Goal: Task Accomplishment & Management: Contribute content

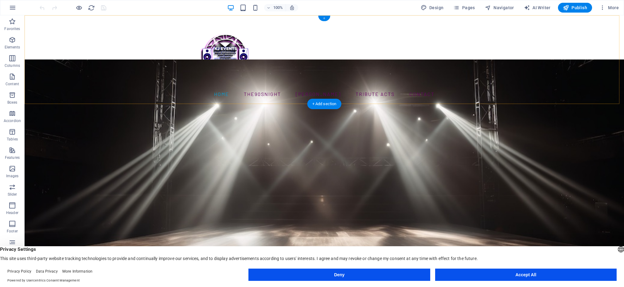
click at [325, 19] on div "+" at bounding box center [324, 19] width 12 height 6
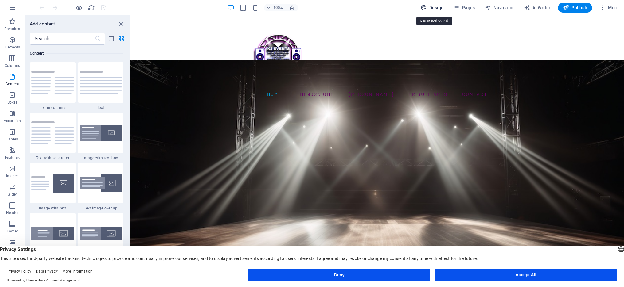
click at [438, 7] on span "Design" at bounding box center [432, 8] width 23 height 6
select select "ease-in-out"
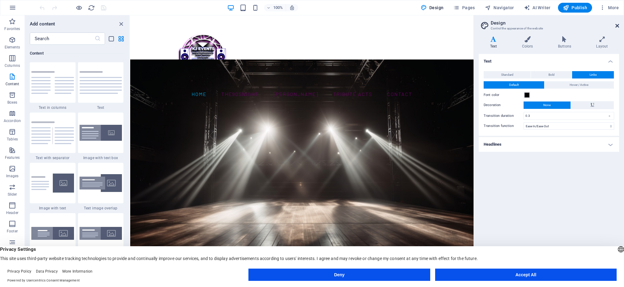
click at [617, 26] on icon at bounding box center [617, 25] width 4 height 5
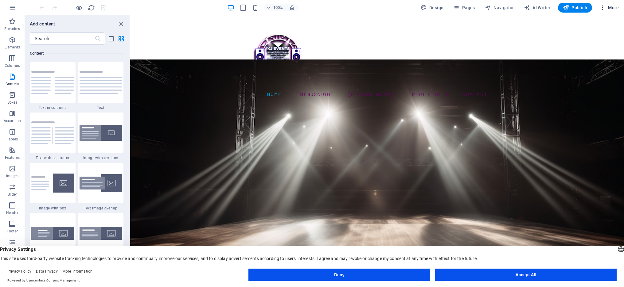
click at [612, 8] on span "More" at bounding box center [608, 8] width 19 height 6
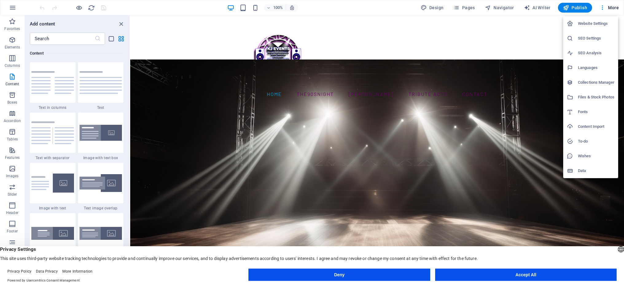
click at [492, 44] on div at bounding box center [312, 143] width 624 height 287
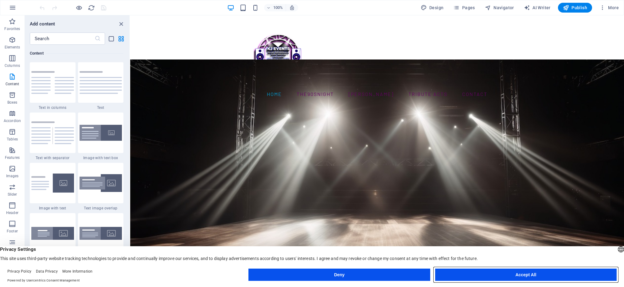
click at [538, 279] on button "Accept All" at bounding box center [525, 275] width 181 height 12
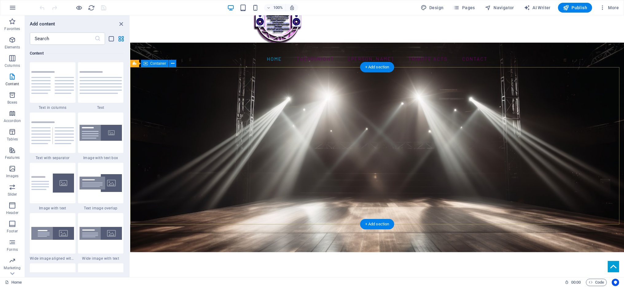
scroll to position [37, 0]
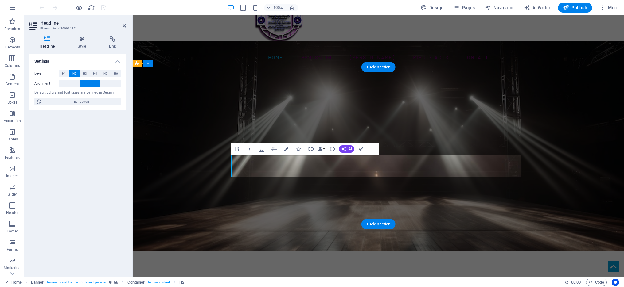
click at [349, 149] on span "AI" at bounding box center [350, 149] width 3 height 4
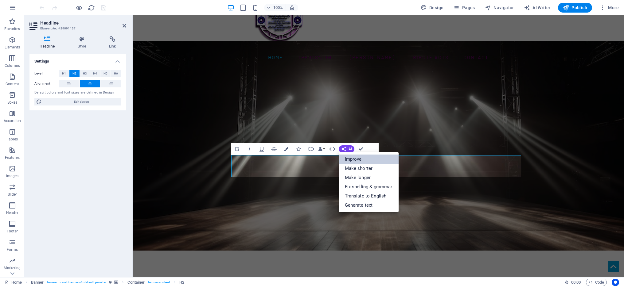
click at [354, 157] on link "Improve" at bounding box center [369, 159] width 60 height 9
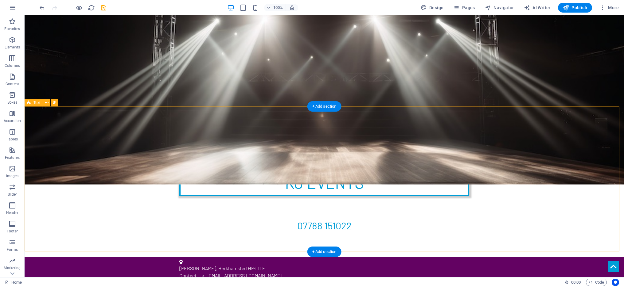
scroll to position [0, 0]
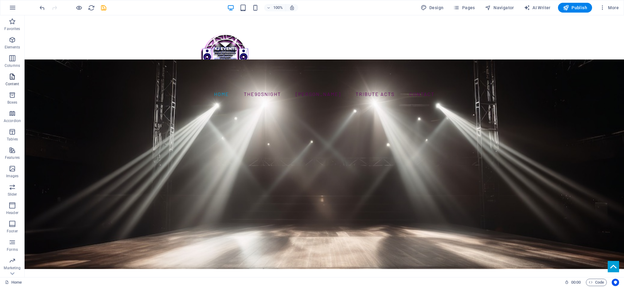
click at [14, 82] on p "Content" at bounding box center [13, 84] width 14 height 5
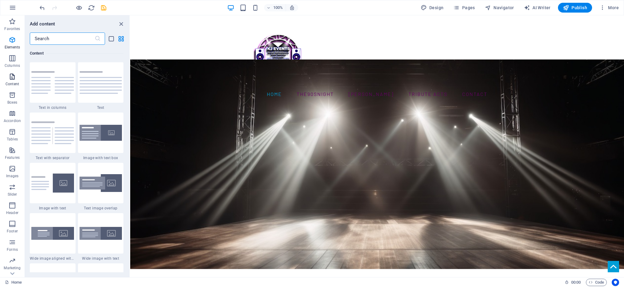
scroll to position [1074, 0]
click at [14, 82] on p "Content" at bounding box center [13, 84] width 14 height 5
drag, startPoint x: 123, startPoint y: 21, endPoint x: 98, endPoint y: 6, distance: 28.8
click at [123, 21] on icon "close panel" at bounding box center [121, 24] width 7 height 7
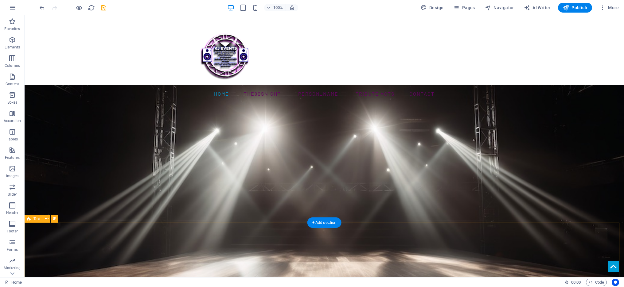
scroll to position [0, 0]
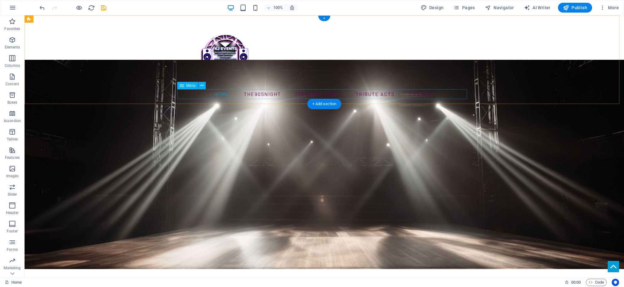
click at [363, 95] on nav "Home The90snight KJ Karaoke Tribute Acts CONTACT" at bounding box center [324, 94] width 290 height 10
click at [615, 6] on span "More" at bounding box center [608, 8] width 19 height 6
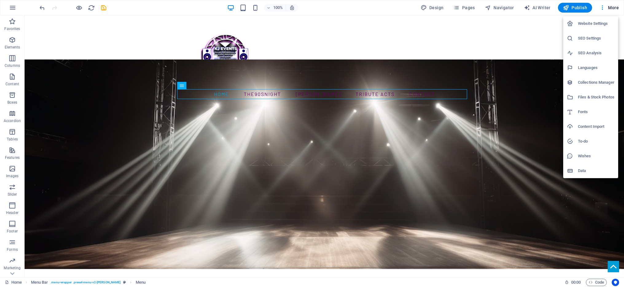
click at [576, 7] on div at bounding box center [312, 143] width 624 height 287
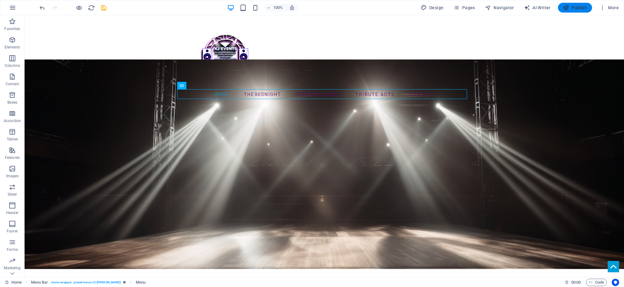
click at [575, 8] on span "Publish" at bounding box center [575, 8] width 24 height 6
checkbox input "false"
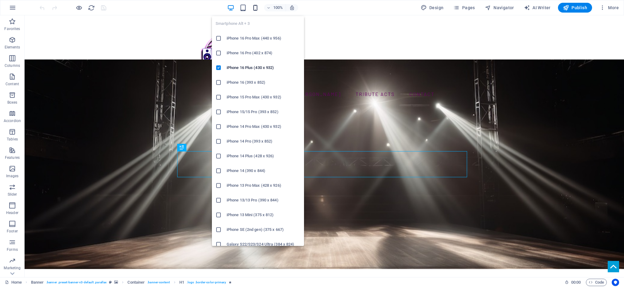
click at [254, 6] on icon "button" at bounding box center [255, 7] width 7 height 7
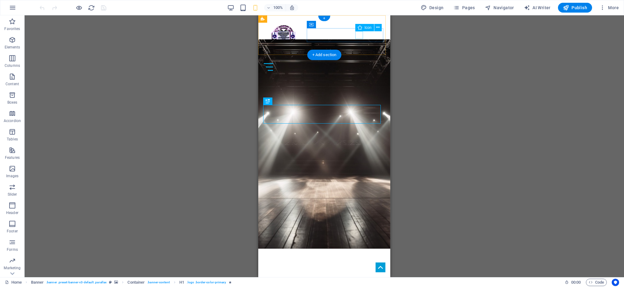
click at [358, 53] on figure at bounding box center [322, 57] width 122 height 8
select select "xMidYMid"
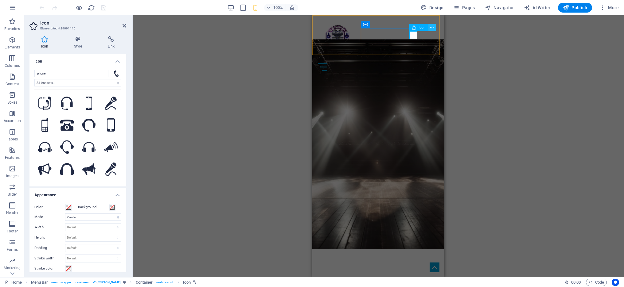
click at [432, 27] on icon at bounding box center [431, 27] width 3 height 6
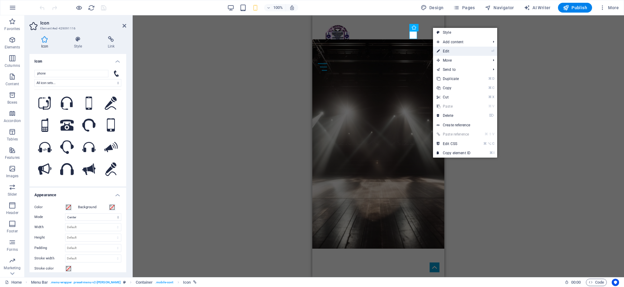
click at [449, 52] on link "⏎ Edit" at bounding box center [453, 51] width 41 height 9
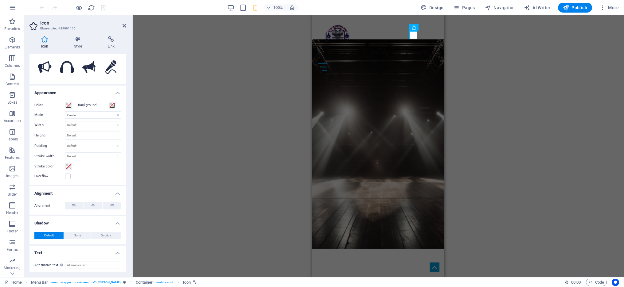
scroll to position [103, 0]
click at [72, 29] on h3 "Element #ed-429091116" at bounding box center [77, 29] width 74 height 6
click at [66, 29] on h3 "Element #ed-429091116" at bounding box center [77, 29] width 74 height 6
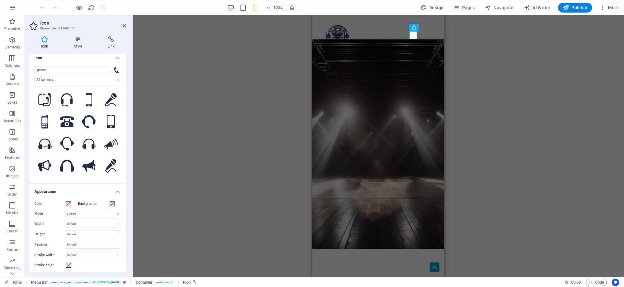
scroll to position [0, 0]
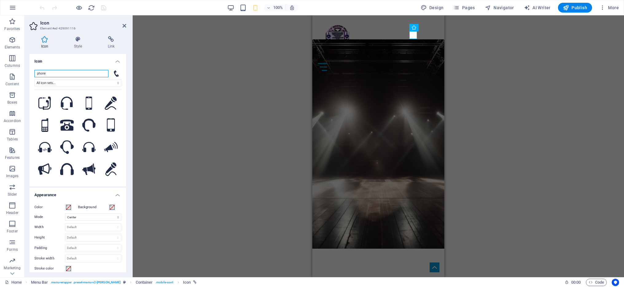
click at [79, 76] on input "phone" at bounding box center [71, 73] width 74 height 7
click at [414, 53] on figure at bounding box center [376, 57] width 122 height 8
click at [431, 27] on icon at bounding box center [431, 27] width 3 height 6
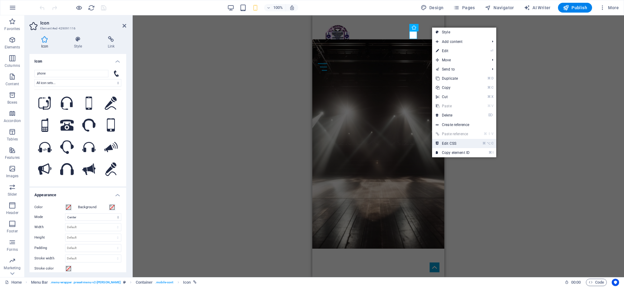
click at [446, 143] on link "⌘ ⌥ C Edit CSS" at bounding box center [452, 143] width 41 height 9
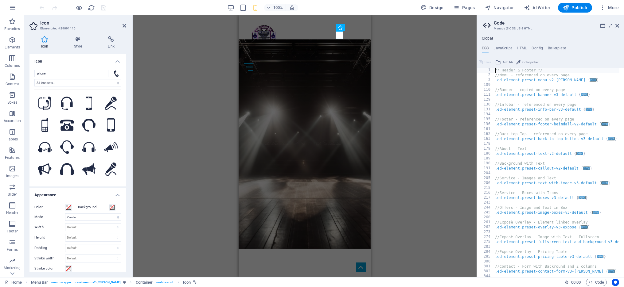
click at [409, 69] on div "Banner H1 Banner Banner Container Menu Bar Menu Bar Image Container Icon HTML" at bounding box center [305, 146] width 344 height 262
click at [616, 25] on icon at bounding box center [617, 25] width 4 height 5
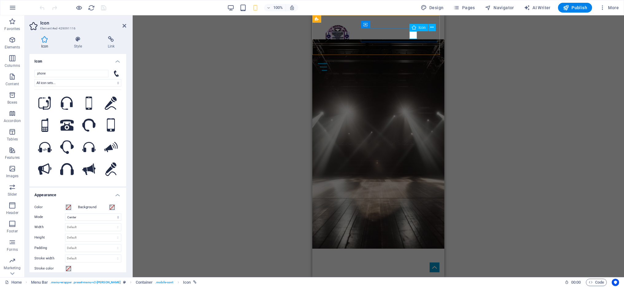
click at [412, 53] on figure at bounding box center [376, 57] width 122 height 8
click at [387, 53] on div at bounding box center [378, 63] width 127 height 21
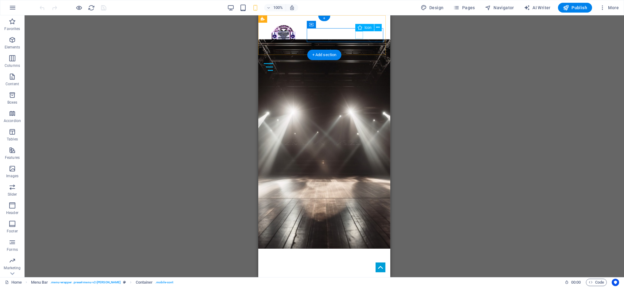
click at [358, 53] on figure at bounding box center [322, 57] width 122 height 8
select select "xMidYMid"
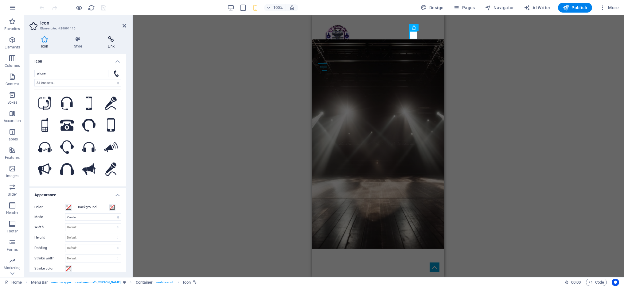
click at [115, 39] on icon at bounding box center [111, 39] width 30 height 6
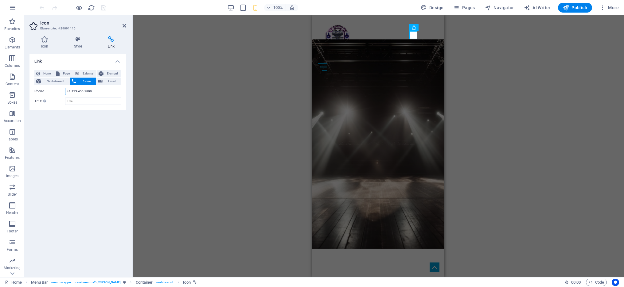
drag, startPoint x: 97, startPoint y: 91, endPoint x: 35, endPoint y: 93, distance: 62.1
click at [35, 93] on div "Phone +1-123-456-7890" at bounding box center [77, 91] width 87 height 7
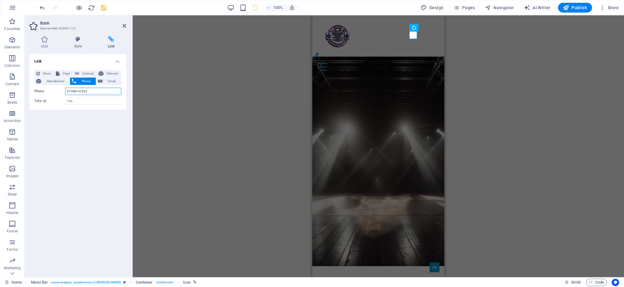
type input "07788151022"
click at [81, 134] on div "Link None Page External Element Next element Phone Email Page Home The90snight …" at bounding box center [77, 163] width 97 height 219
click at [62, 61] on h4 "Link" at bounding box center [77, 59] width 97 height 11
click at [115, 62] on h4 "Link" at bounding box center [77, 61] width 97 height 15
click at [571, 7] on span "Publish" at bounding box center [575, 8] width 24 height 6
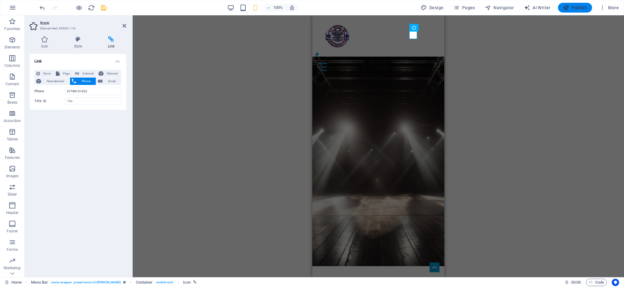
checkbox input "false"
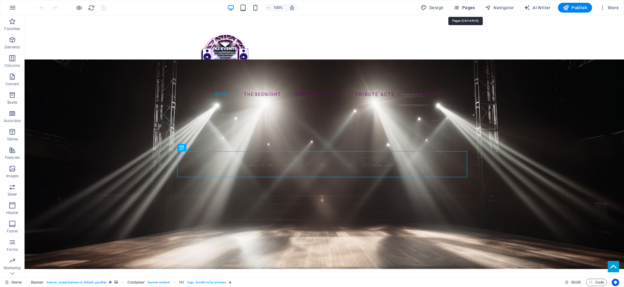
click at [466, 7] on span "Pages" at bounding box center [463, 8] width 21 height 6
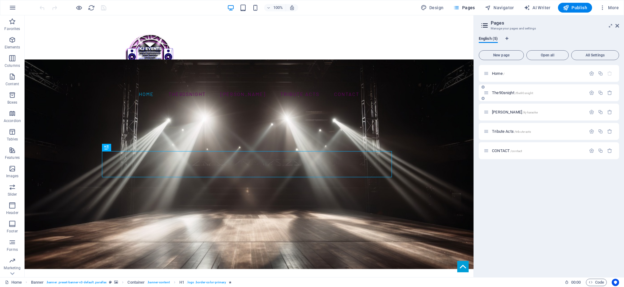
click at [544, 91] on p "The90snight /the90snight" at bounding box center [538, 93] width 92 height 4
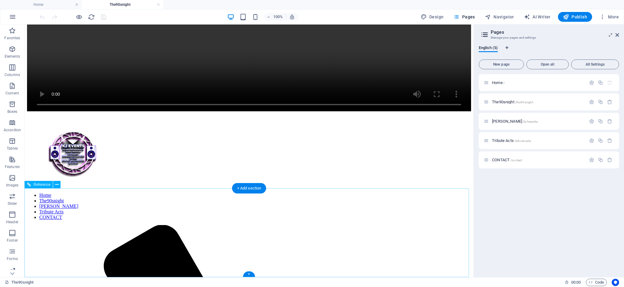
scroll to position [476, 0]
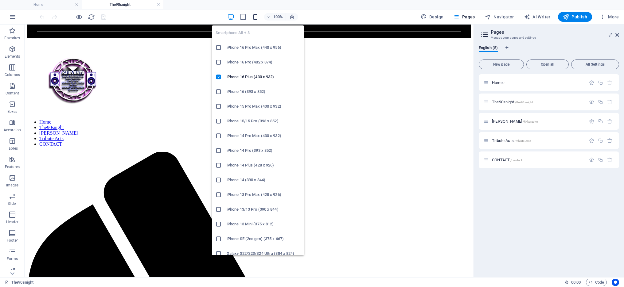
click at [257, 16] on icon "button" at bounding box center [255, 17] width 7 height 7
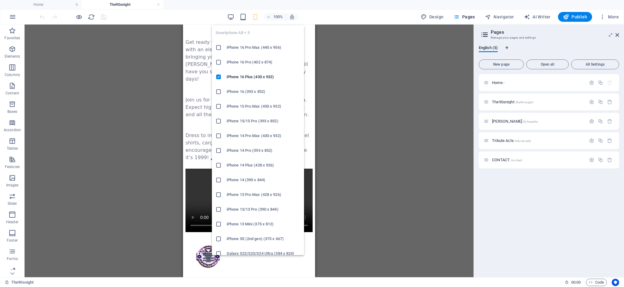
scroll to position [181, 0]
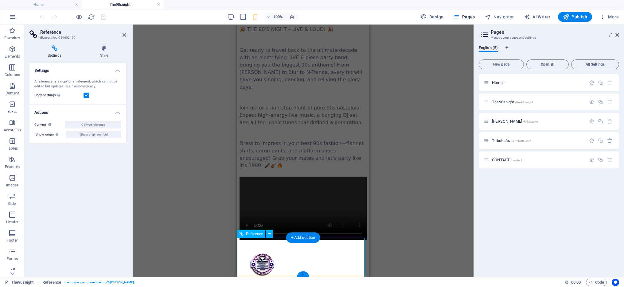
click at [267, 258] on figure at bounding box center [303, 265] width 127 height 36
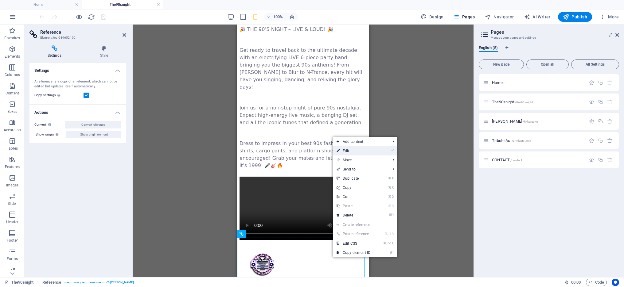
click at [354, 151] on link "⏎ Edit" at bounding box center [353, 150] width 41 height 9
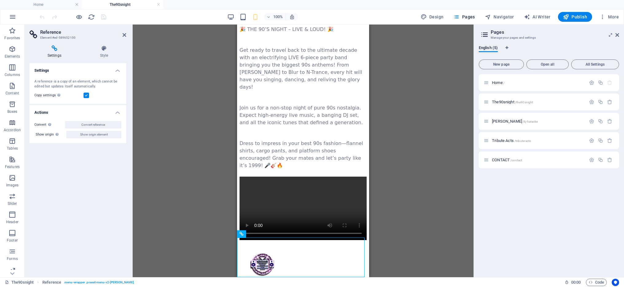
click at [55, 49] on icon at bounding box center [54, 48] width 50 height 6
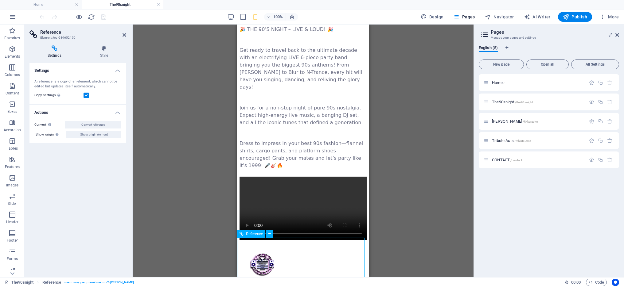
click at [263, 260] on figure at bounding box center [303, 265] width 127 height 36
click at [271, 234] on icon at bounding box center [269, 234] width 3 height 6
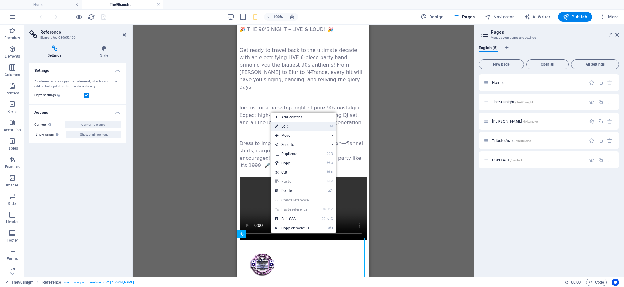
click at [299, 124] on link "⏎ Edit" at bounding box center [291, 126] width 41 height 9
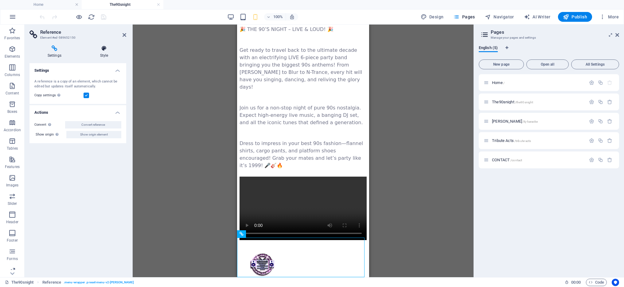
click at [105, 51] on icon at bounding box center [104, 48] width 44 height 6
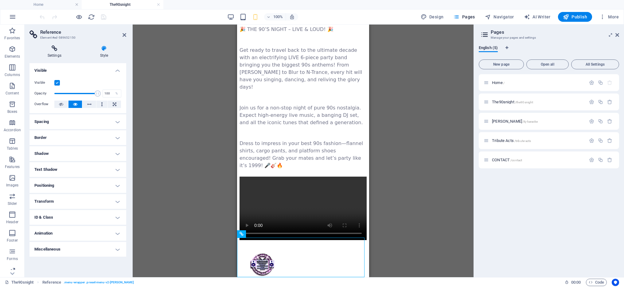
click at [54, 54] on h4 "Settings" at bounding box center [55, 51] width 53 height 13
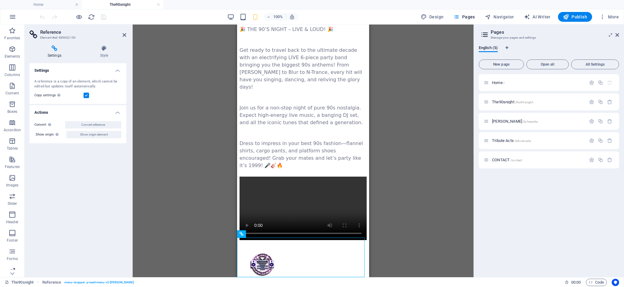
click at [119, 71] on h4 "Settings" at bounding box center [77, 68] width 97 height 11
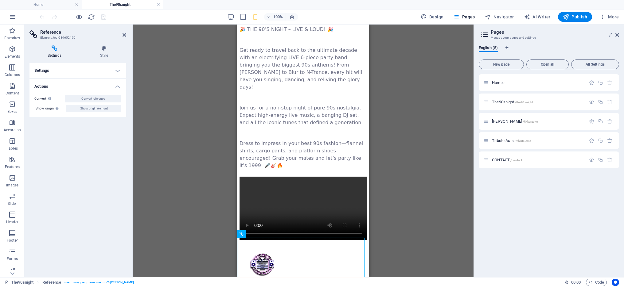
click at [119, 71] on h4 "Settings" at bounding box center [77, 70] width 97 height 15
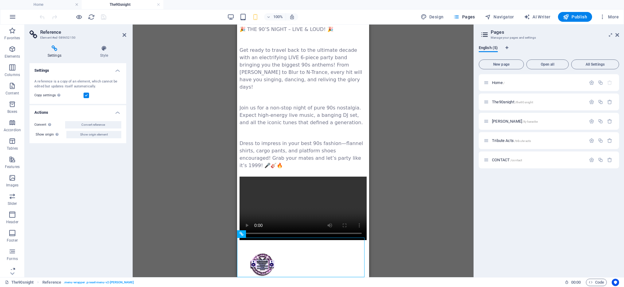
click at [117, 112] on h4 "Actions" at bounding box center [77, 110] width 97 height 11
click at [117, 112] on h4 "Actions" at bounding box center [77, 112] width 97 height 15
click at [108, 134] on button "Show origin element" at bounding box center [93, 134] width 55 height 7
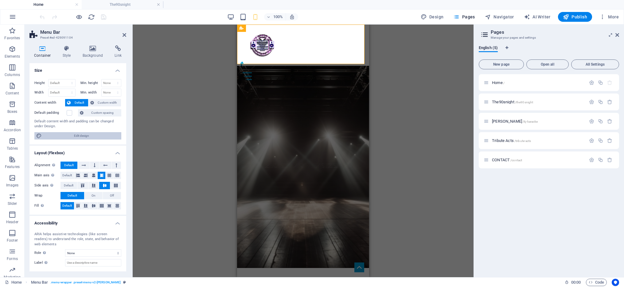
scroll to position [0, 0]
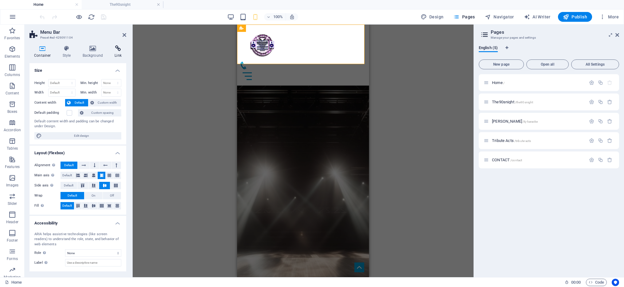
click at [117, 53] on h4 "Link" at bounding box center [118, 51] width 16 height 13
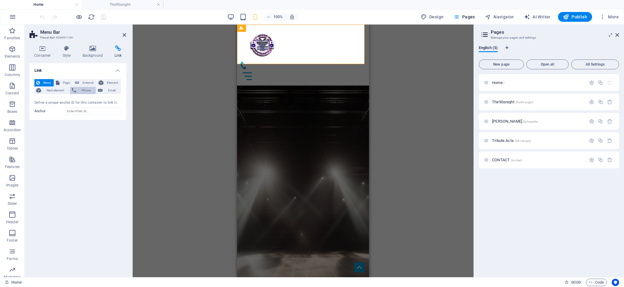
click at [85, 92] on span "Phone" at bounding box center [86, 90] width 16 height 7
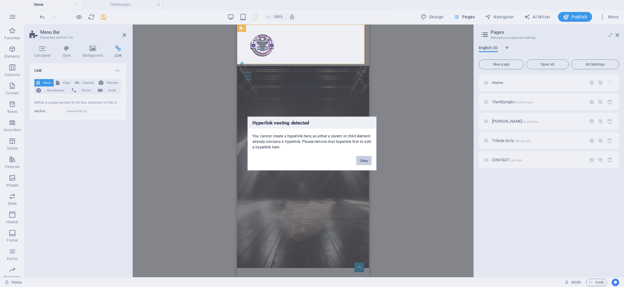
click at [359, 161] on button "Okay" at bounding box center [363, 160] width 15 height 9
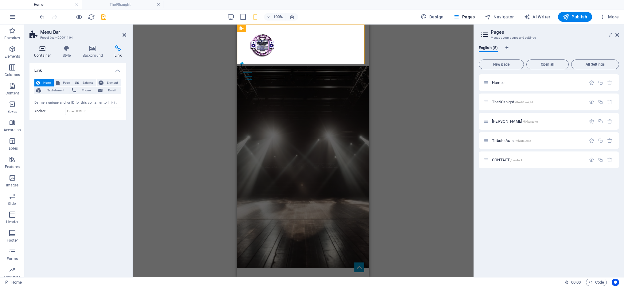
click at [44, 56] on h4 "Container" at bounding box center [43, 51] width 29 height 13
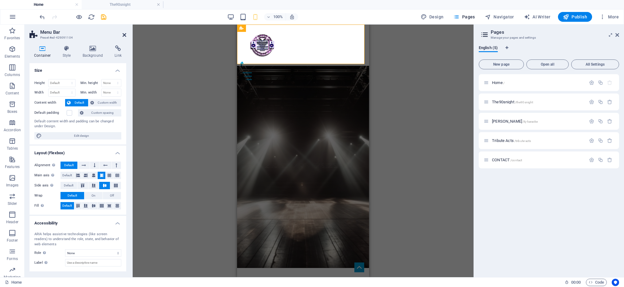
click at [125, 33] on icon at bounding box center [125, 35] width 4 height 5
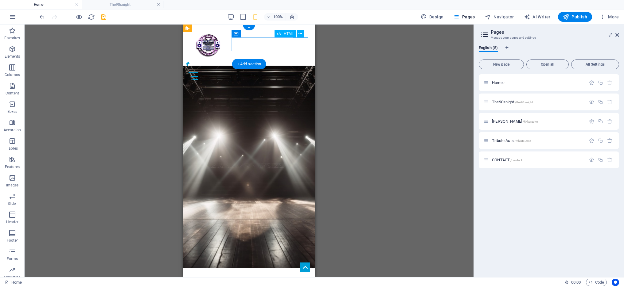
click at [302, 69] on div at bounding box center [248, 76] width 127 height 14
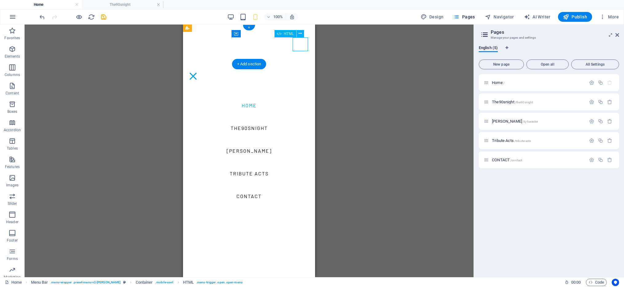
click at [302, 69] on div at bounding box center [248, 76] width 127 height 14
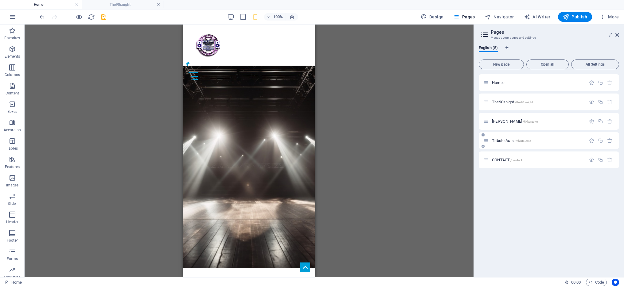
click at [543, 140] on p "Tribute Acts /tribute-acts" at bounding box center [538, 141] width 92 height 4
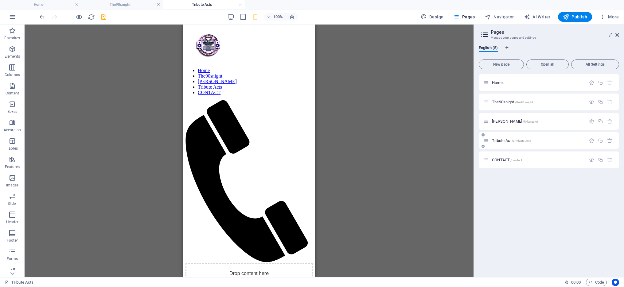
click at [509, 139] on span "Tribute Acts /tribute-acts" at bounding box center [511, 140] width 39 height 5
click at [487, 139] on icon at bounding box center [486, 140] width 5 height 5
click at [592, 142] on icon "button" at bounding box center [591, 140] width 5 height 5
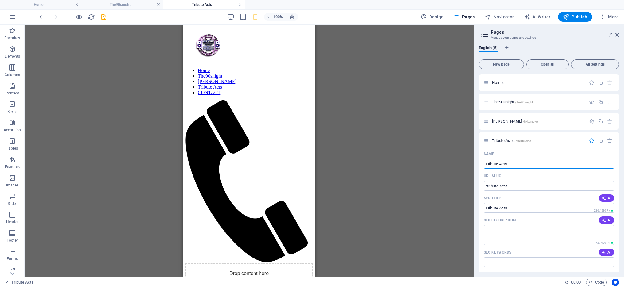
drag, startPoint x: 514, startPoint y: 164, endPoint x: 467, endPoint y: 164, distance: 46.7
click at [467, 164] on div "Home The90snight Tribute Acts Favorites Elements Columns Content Boxes Accordio…" at bounding box center [312, 151] width 624 height 253
type input "Bands"
type input "/bands"
type input "Bands"
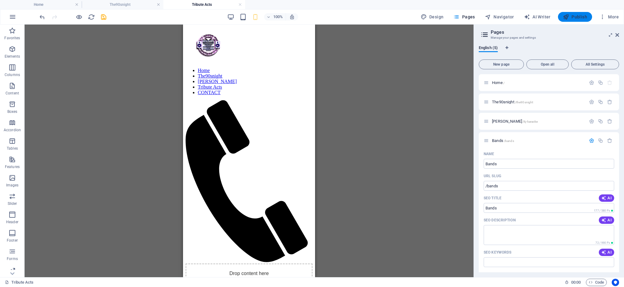
click at [580, 16] on span "Publish" at bounding box center [575, 17] width 24 height 6
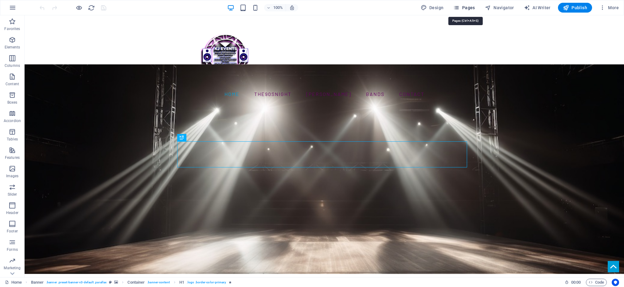
click at [462, 6] on span "Pages" at bounding box center [463, 8] width 21 height 6
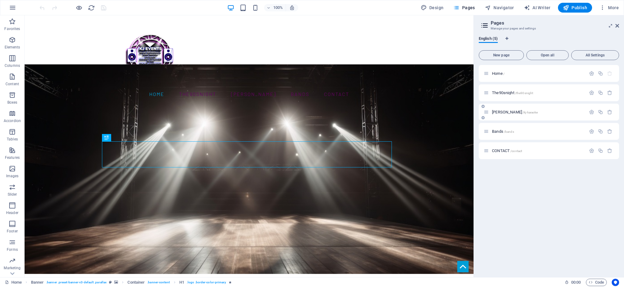
click at [536, 111] on p "[PERSON_NAME] /kj-karaoke" at bounding box center [538, 112] width 92 height 4
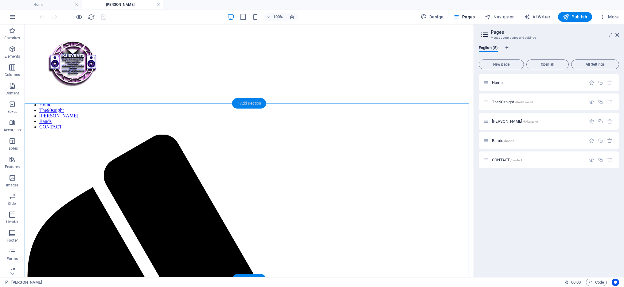
click at [239, 103] on div "+ Add section" at bounding box center [249, 103] width 34 height 10
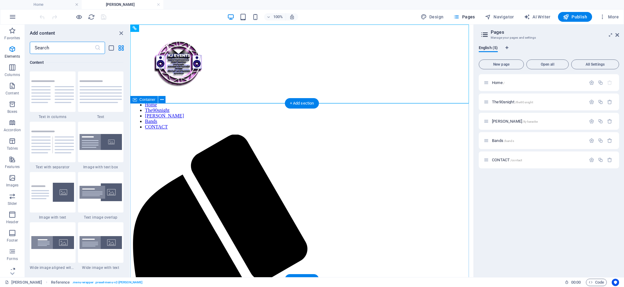
scroll to position [1074, 0]
click at [101, 93] on img at bounding box center [101, 91] width 43 height 23
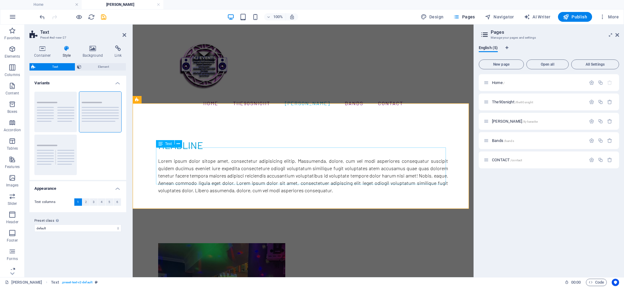
click at [209, 158] on div "Lorem ipsum dolor sitope amet, consectetur adipisicing elitip. Massumenda, dolo…" at bounding box center [303, 176] width 290 height 37
click at [181, 158] on div "Lorem ipsum dolor sitope amet, consectetur adipisicing elitip. Massumenda, dolo…" at bounding box center [303, 176] width 290 height 37
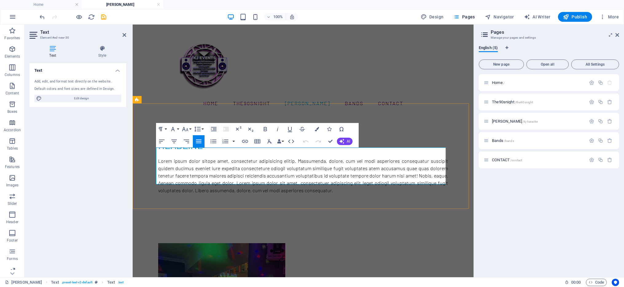
click at [181, 158] on p "Lorem ipsum dolor sitope amet, consectetur adipisicing elitip. Massumenda, dolo…" at bounding box center [303, 176] width 290 height 37
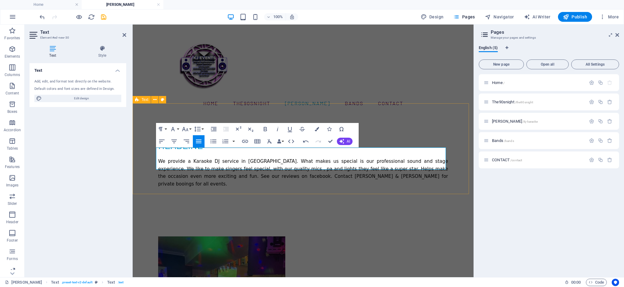
click at [349, 186] on div "Headline We provide a Karaoke DJ service in South East UK. What makes us specia…" at bounding box center [303, 162] width 341 height 99
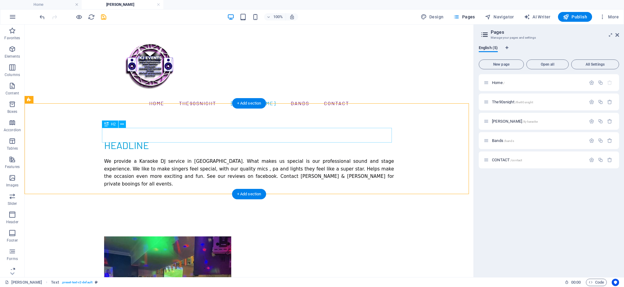
click at [149, 138] on div "Headline" at bounding box center [249, 145] width 290 height 15
click at [135, 138] on div "Headline" at bounding box center [249, 145] width 290 height 15
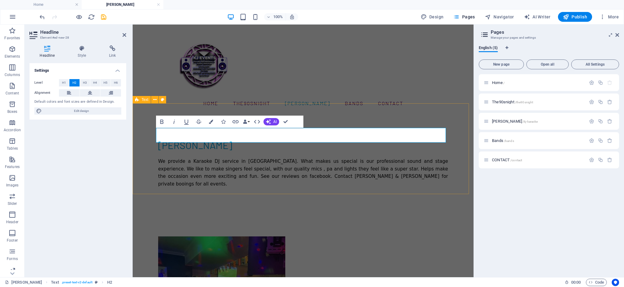
click at [294, 172] on div "​KJ KARAOKE We provide a Karaoke DJ service in South East UK. What makes us spe…" at bounding box center [303, 162] width 341 height 99
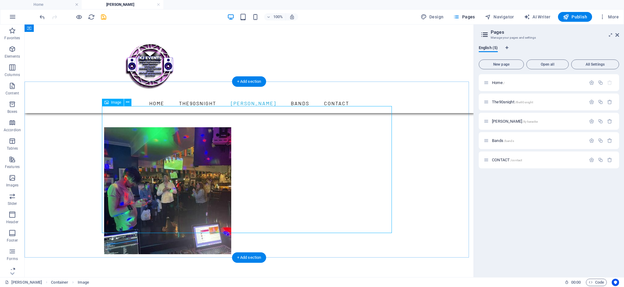
scroll to position [99, 0]
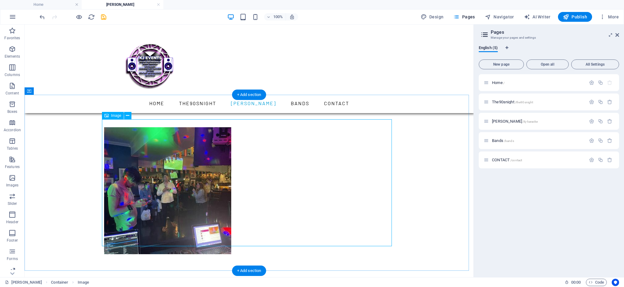
click at [276, 172] on figure at bounding box center [249, 190] width 290 height 127
click at [293, 184] on figure at bounding box center [249, 190] width 290 height 127
click at [15, 48] on icon "button" at bounding box center [12, 48] width 7 height 7
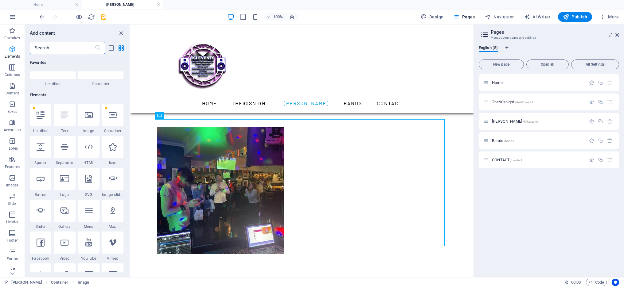
scroll to position [65, 0]
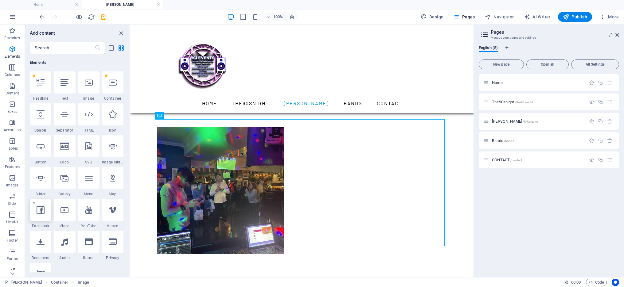
click at [41, 213] on icon at bounding box center [41, 210] width 8 height 8
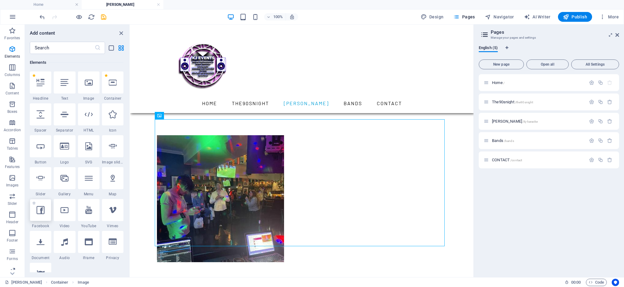
select select "%"
select select "px"
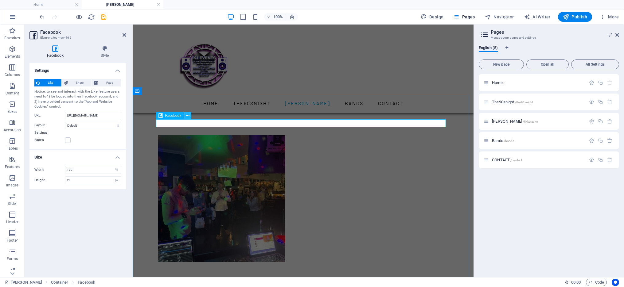
click at [189, 115] on icon at bounding box center [187, 116] width 3 height 6
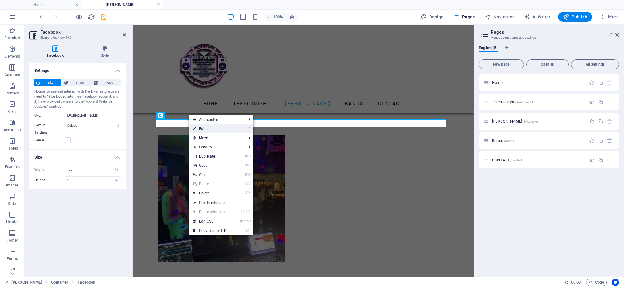
click at [210, 129] on link "⏎ Edit" at bounding box center [209, 128] width 41 height 9
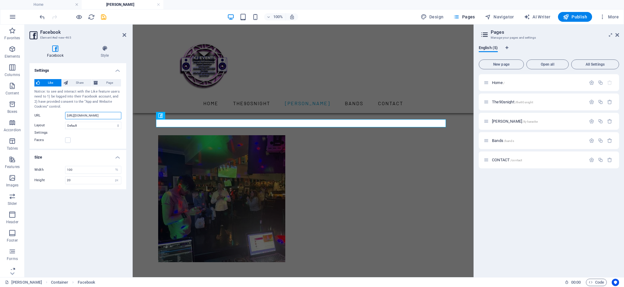
click at [85, 116] on input "https://www.facebook.com/facebook" at bounding box center [93, 115] width 56 height 7
paste input "profile.php?id=100063536503638"
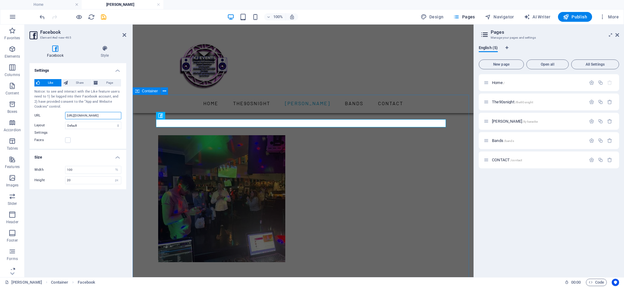
type input "https://www.facebook.com/profile.php?id=100063536503638"
click at [456, 146] on div at bounding box center [303, 195] width 341 height 184
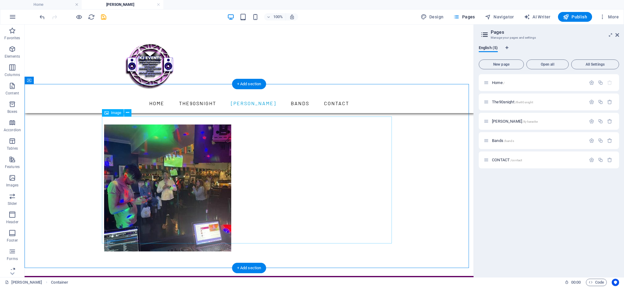
scroll to position [110, 0]
click at [301, 159] on figure at bounding box center [249, 188] width 290 height 127
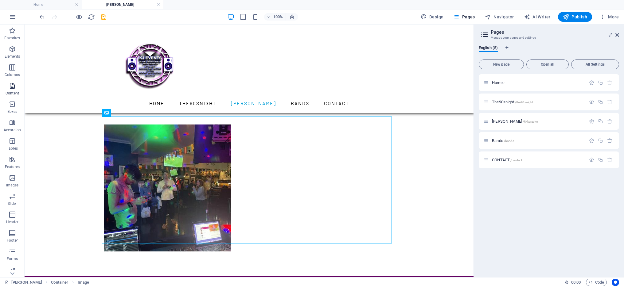
click at [10, 88] on icon "button" at bounding box center [12, 85] width 7 height 7
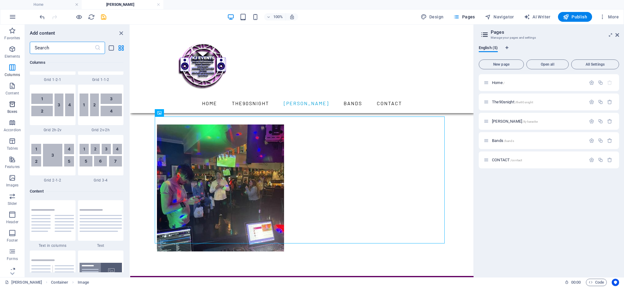
scroll to position [945, 0]
click at [14, 51] on icon "button" at bounding box center [12, 48] width 7 height 7
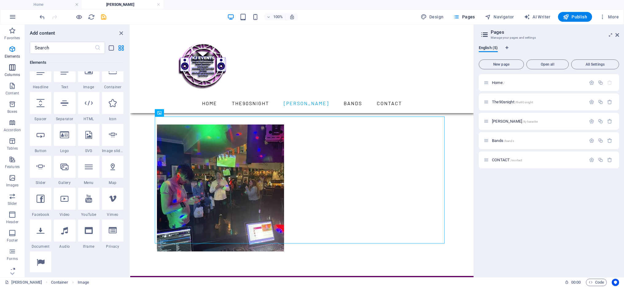
scroll to position [65, 0]
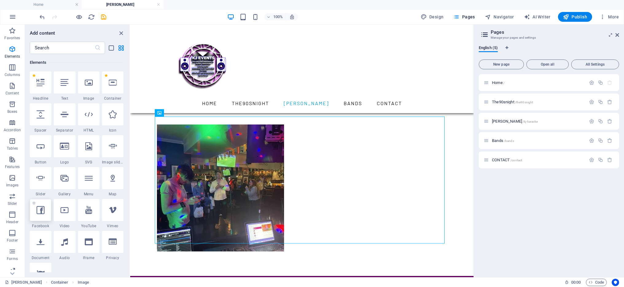
click at [38, 212] on icon at bounding box center [41, 210] width 8 height 8
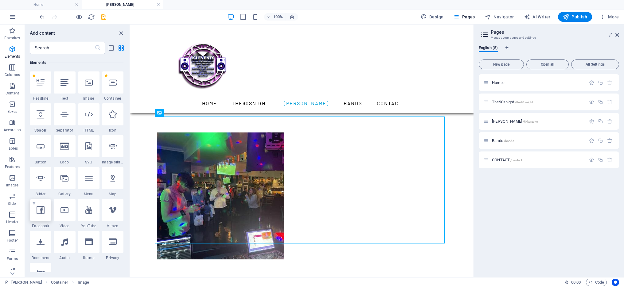
select select "%"
select select "px"
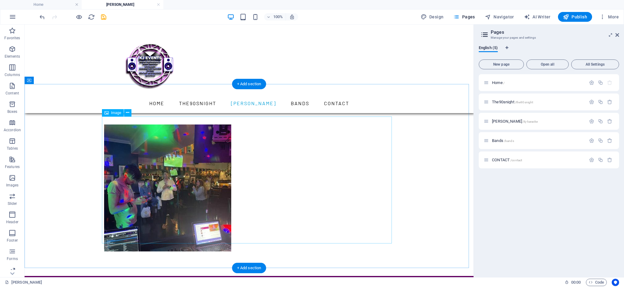
click at [281, 171] on figure at bounding box center [249, 188] width 290 height 127
click at [13, 52] on icon "button" at bounding box center [12, 48] width 7 height 7
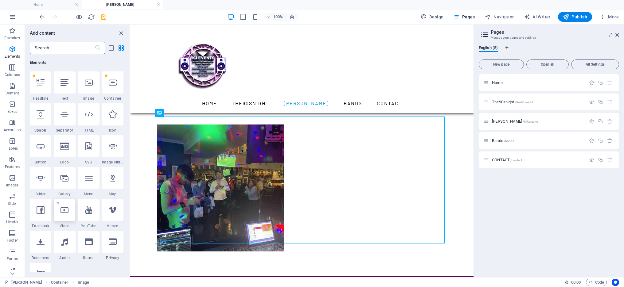
click at [67, 216] on div at bounding box center [64, 210] width 21 height 22
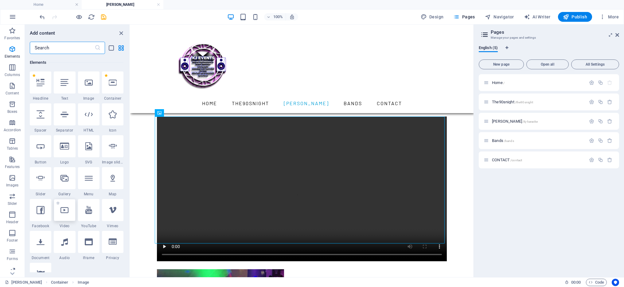
select select "%"
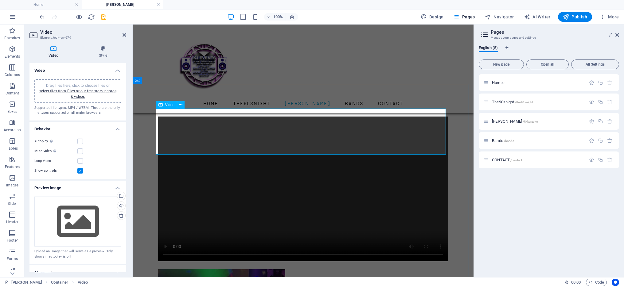
click at [216, 119] on figure at bounding box center [303, 189] width 290 height 145
click at [182, 105] on icon at bounding box center [180, 105] width 3 height 6
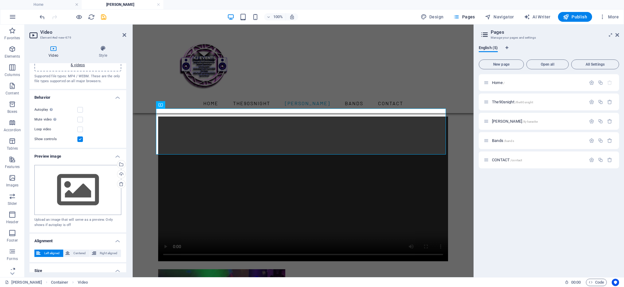
scroll to position [0, 0]
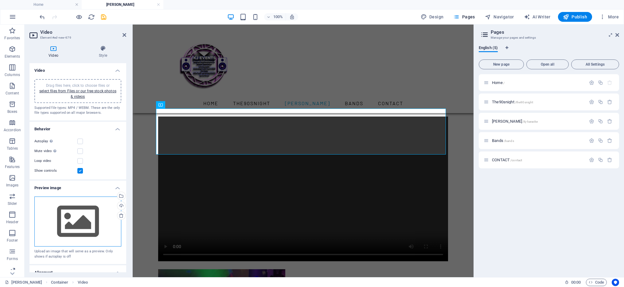
click at [92, 214] on div "Drag files here, click to choose files or select files from Files or our free s…" at bounding box center [77, 222] width 87 height 50
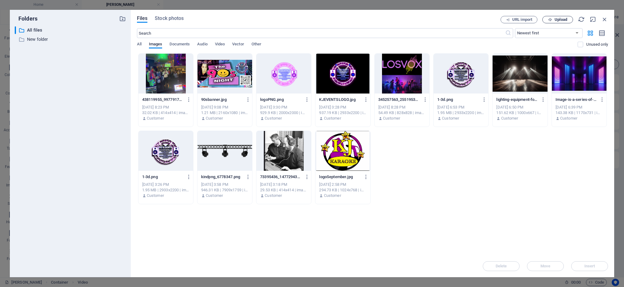
click at [559, 18] on span "Upload" at bounding box center [561, 20] width 13 height 4
click at [555, 256] on p "Upload completed" at bounding box center [541, 256] width 41 height 8
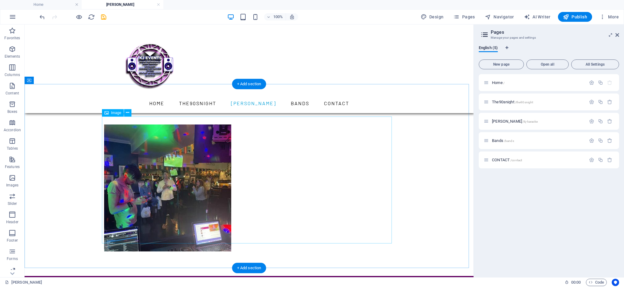
click at [288, 141] on figure at bounding box center [249, 188] width 290 height 127
click at [265, 180] on figure at bounding box center [249, 188] width 290 height 127
click at [413, 218] on div at bounding box center [249, 184] width 449 height 184
click at [294, 219] on figure at bounding box center [249, 188] width 290 height 127
click at [14, 54] on p "Elements" at bounding box center [13, 56] width 16 height 5
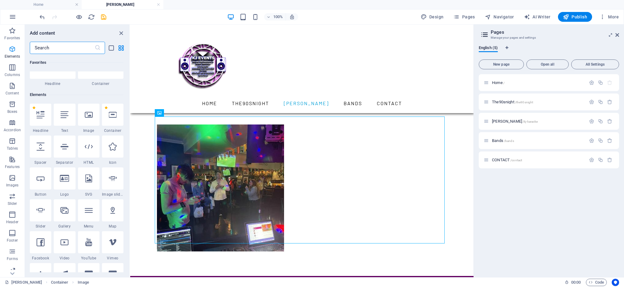
scroll to position [65, 0]
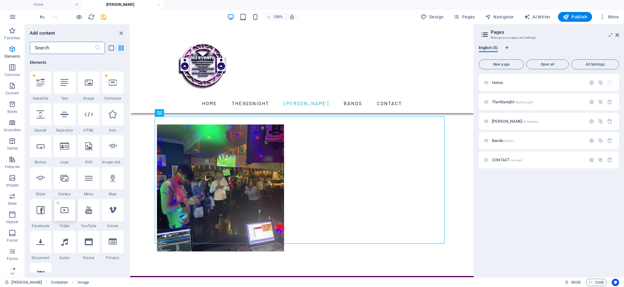
click at [62, 214] on icon at bounding box center [64, 210] width 8 height 8
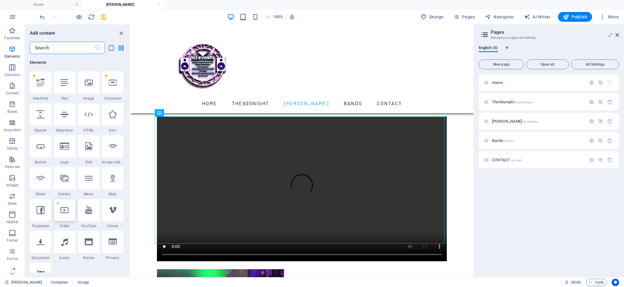
select select "%"
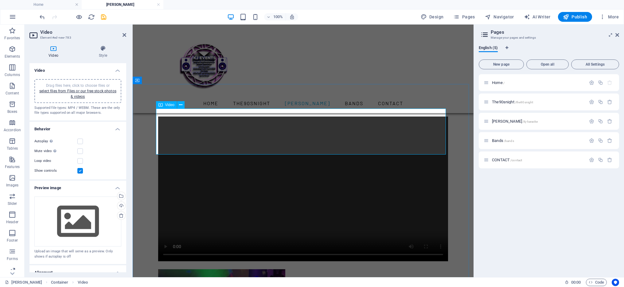
click at [314, 142] on figure at bounding box center [303, 189] width 290 height 145
click at [179, 105] on icon at bounding box center [180, 105] width 3 height 6
click at [349, 127] on figure at bounding box center [303, 189] width 290 height 145
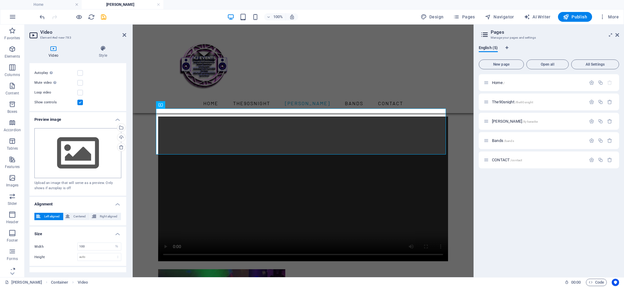
scroll to position [29, 0]
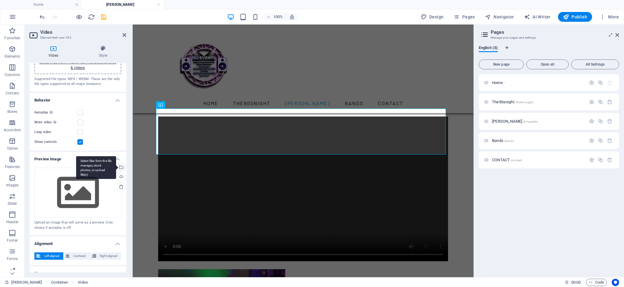
click at [119, 168] on div "Select files from the file manager, stock photos, or upload file(s)" at bounding box center [120, 167] width 9 height 9
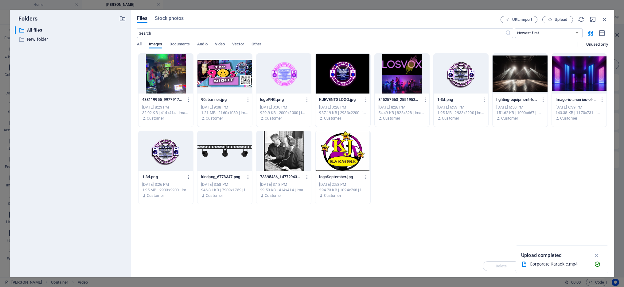
click at [585, 263] on div "Corporate Karaokle.mp4" at bounding box center [560, 264] width 60 height 7
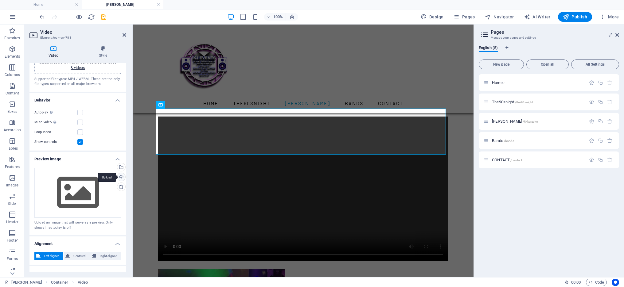
click at [123, 176] on div "Upload" at bounding box center [120, 177] width 9 height 9
click at [310, 134] on figure at bounding box center [303, 189] width 290 height 145
click at [171, 106] on span "Video" at bounding box center [169, 105] width 9 height 4
click at [116, 166] on div "Select files from the file manager, stock photos, or upload file(s)" at bounding box center [96, 167] width 40 height 23
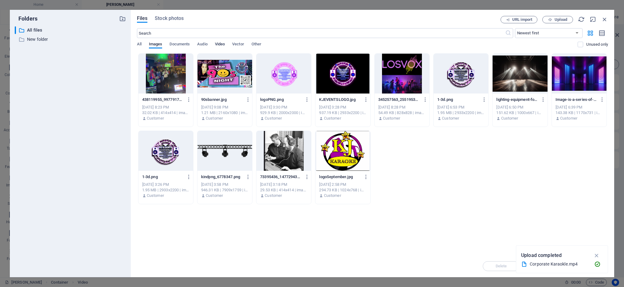
click at [221, 45] on span "Video" at bounding box center [220, 45] width 10 height 9
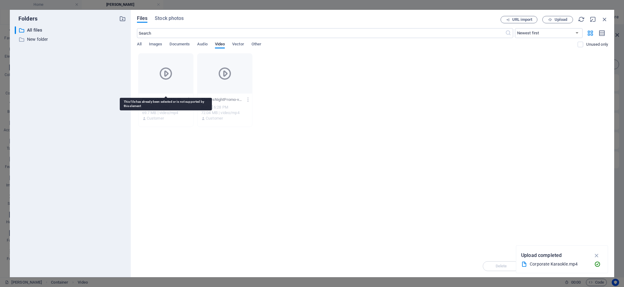
click at [162, 91] on div at bounding box center [165, 74] width 55 height 40
click at [164, 72] on icon at bounding box center [165, 73] width 15 height 15
click at [598, 255] on icon "button" at bounding box center [596, 255] width 7 height 7
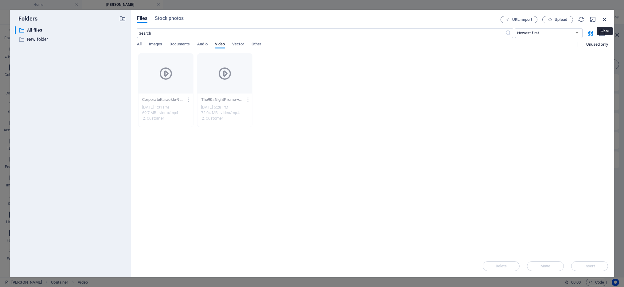
click at [603, 18] on icon "button" at bounding box center [604, 19] width 7 height 7
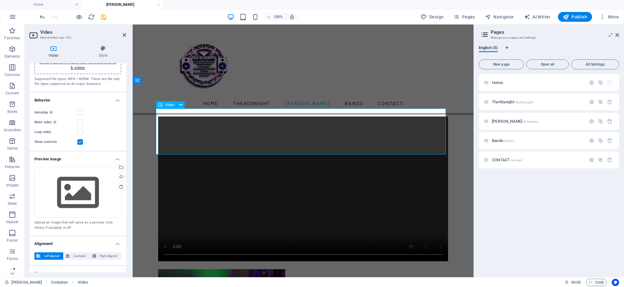
click at [206, 117] on figure at bounding box center [303, 189] width 290 height 145
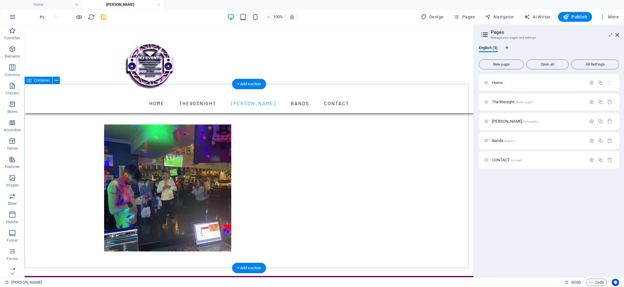
click at [404, 188] on div at bounding box center [249, 184] width 449 height 184
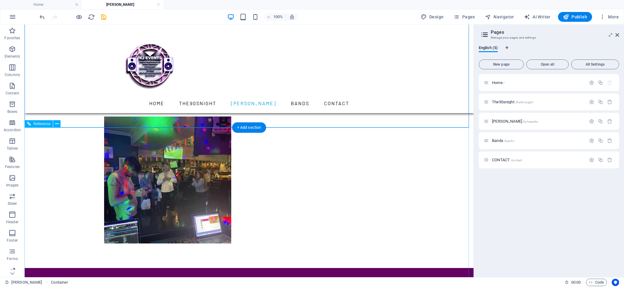
scroll to position [92, 0]
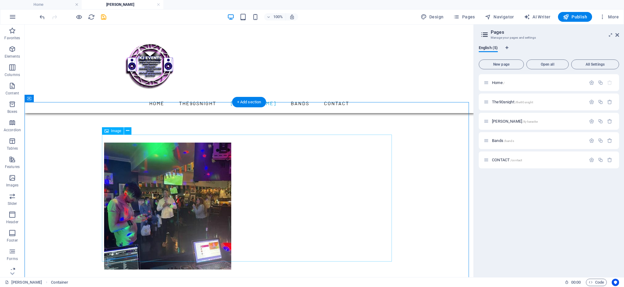
click at [288, 229] on figure at bounding box center [249, 206] width 290 height 127
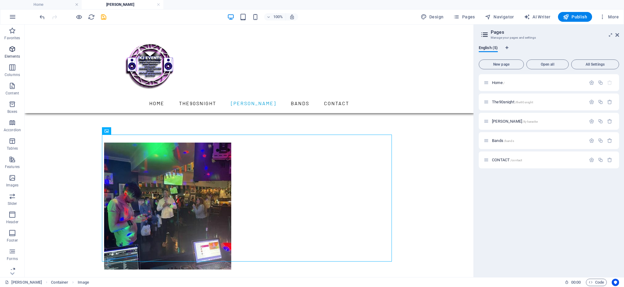
click at [12, 50] on icon "button" at bounding box center [12, 48] width 7 height 7
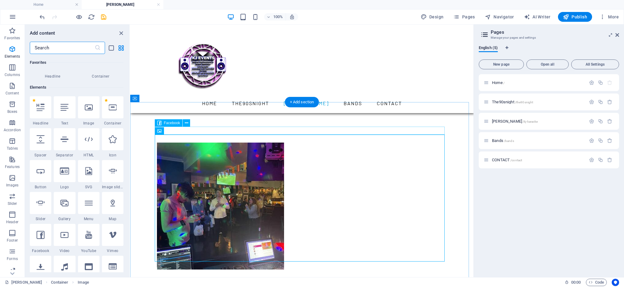
scroll to position [65, 0]
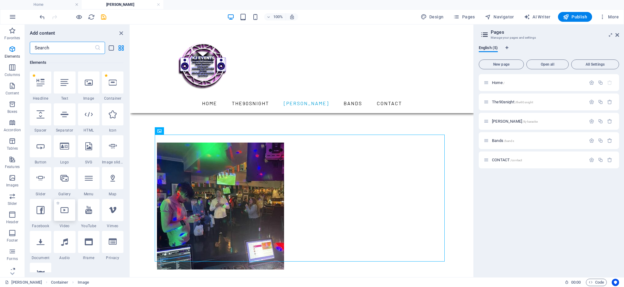
click at [64, 212] on icon at bounding box center [64, 210] width 8 height 8
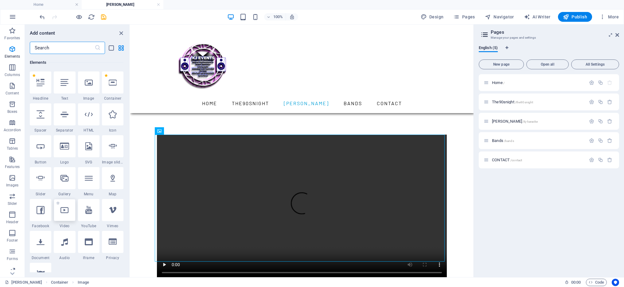
select select "%"
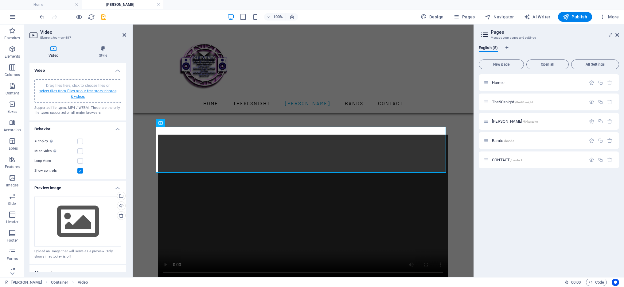
click at [76, 91] on link "select files from Files or our free stock photos & videos" at bounding box center [77, 94] width 77 height 10
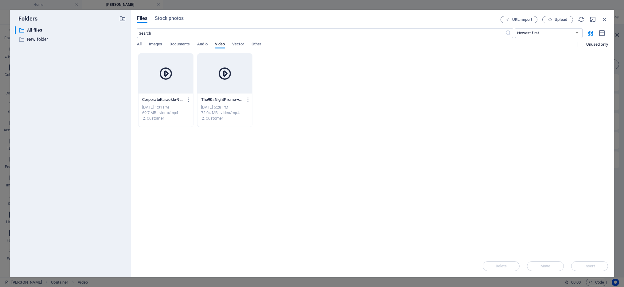
click at [158, 77] on icon at bounding box center [165, 73] width 15 height 15
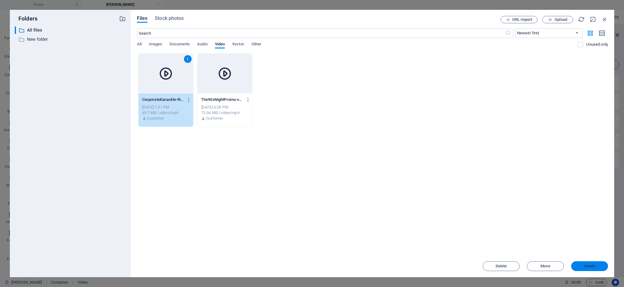
click at [585, 265] on span "Insert" at bounding box center [589, 267] width 11 height 4
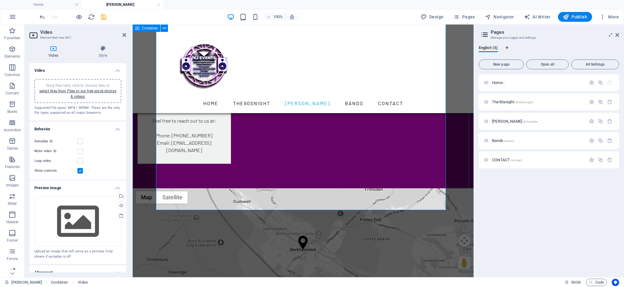
scroll to position [469, 0]
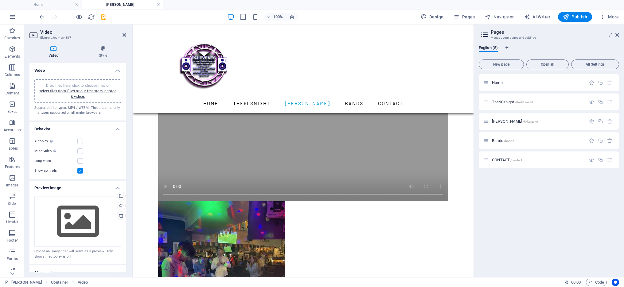
drag, startPoint x: 445, startPoint y: 265, endPoint x: 443, endPoint y: 263, distance: 3.3
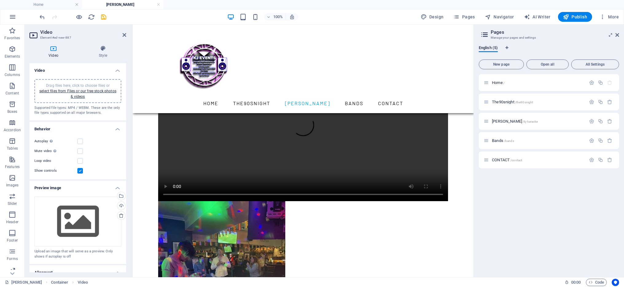
scroll to position [188, 0]
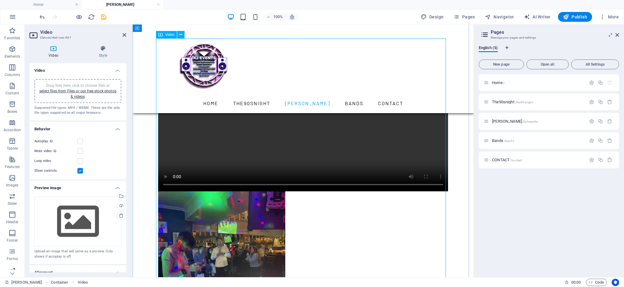
click at [344, 150] on figure at bounding box center [303, 119] width 290 height 145
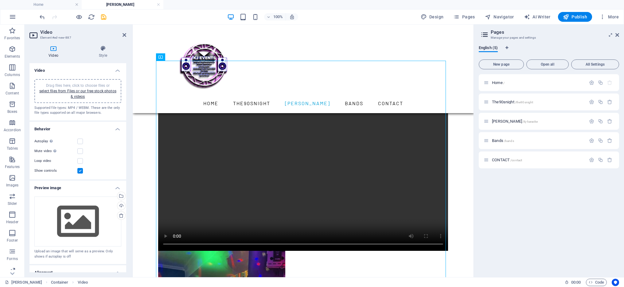
scroll to position [93, 0]
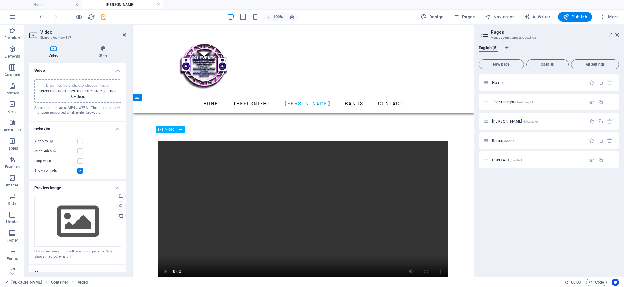
drag, startPoint x: 291, startPoint y: 158, endPoint x: 192, endPoint y: 159, distance: 98.9
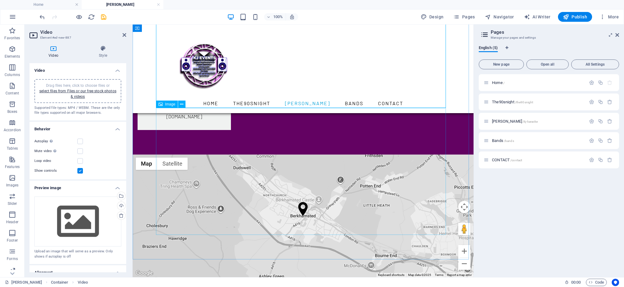
scroll to position [634, 0]
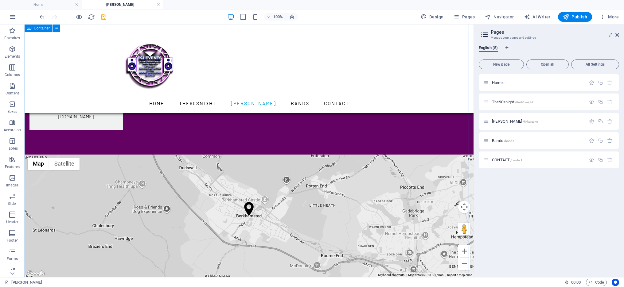
scroll to position [527, 0]
click at [571, 16] on span "Publish" at bounding box center [575, 17] width 24 height 6
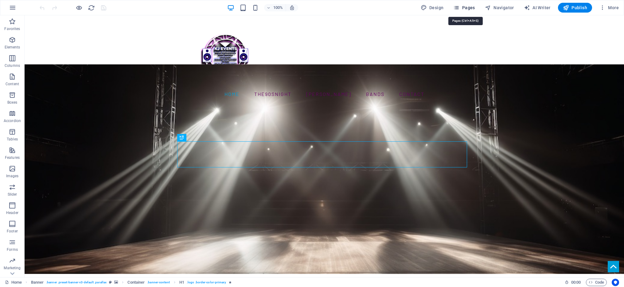
click at [468, 6] on span "Pages" at bounding box center [463, 8] width 21 height 6
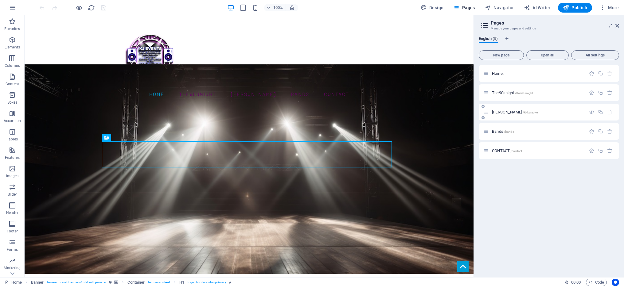
click at [540, 112] on p "[PERSON_NAME] /kj-karaoke" at bounding box center [538, 112] width 92 height 4
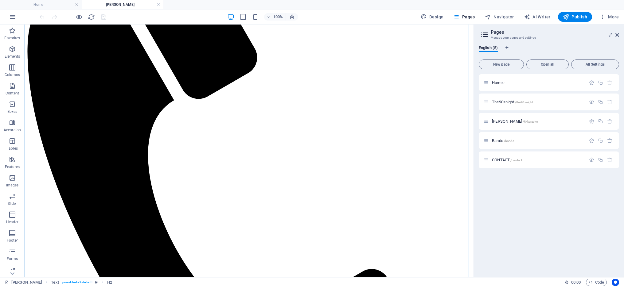
scroll to position [230, 0]
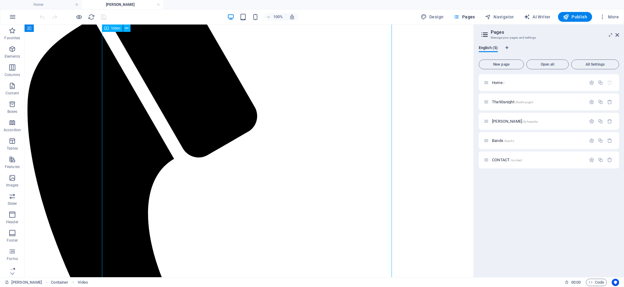
scroll to position [0, 0]
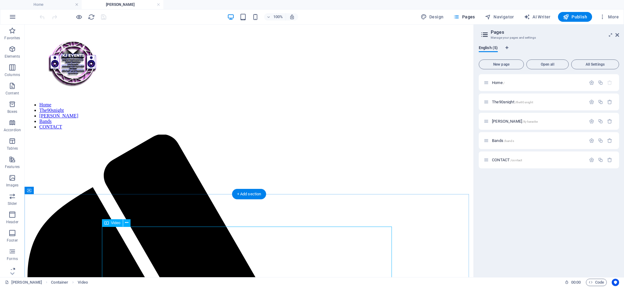
select select "%"
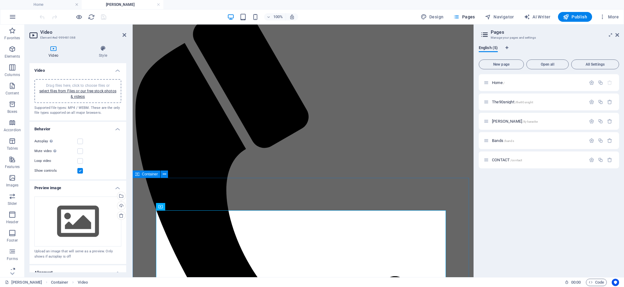
scroll to position [151, 0]
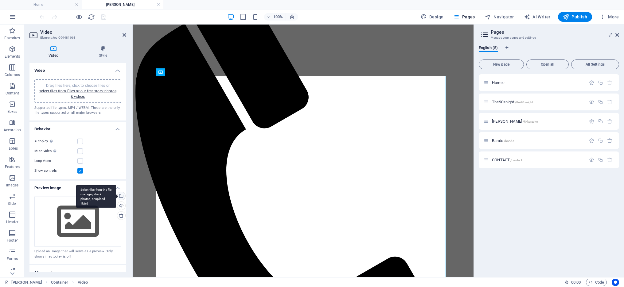
click at [121, 195] on div "Select files from the file manager, stock photos, or upload file(s)" at bounding box center [120, 196] width 9 height 9
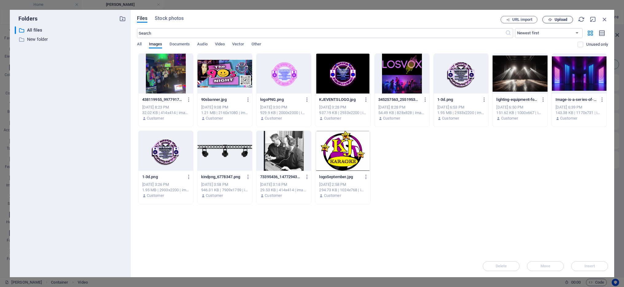
click at [553, 18] on span "Upload" at bounding box center [557, 20] width 25 height 4
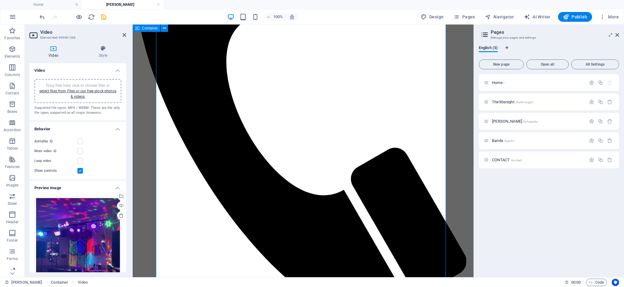
scroll to position [369, 0]
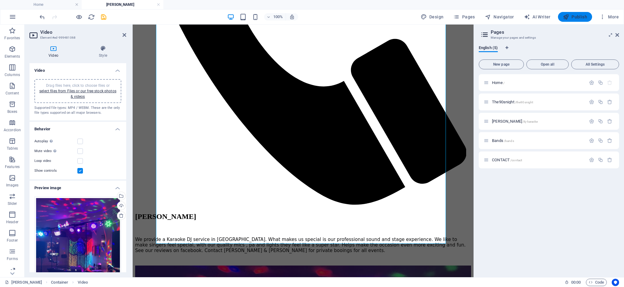
click at [577, 16] on span "Publish" at bounding box center [575, 17] width 24 height 6
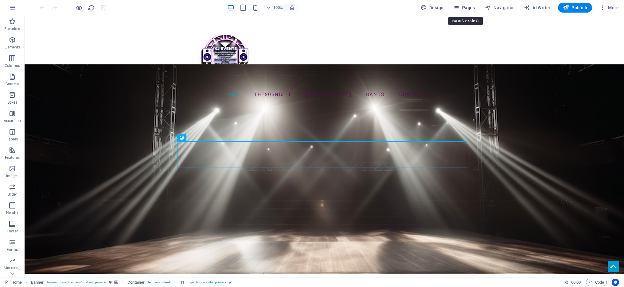
click at [469, 8] on span "Pages" at bounding box center [463, 8] width 21 height 6
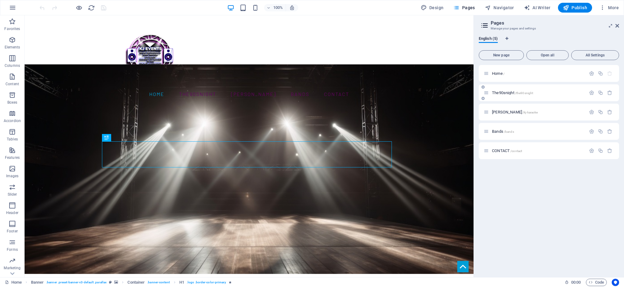
click at [550, 92] on p "The90snight /the90snight" at bounding box center [538, 93] width 92 height 4
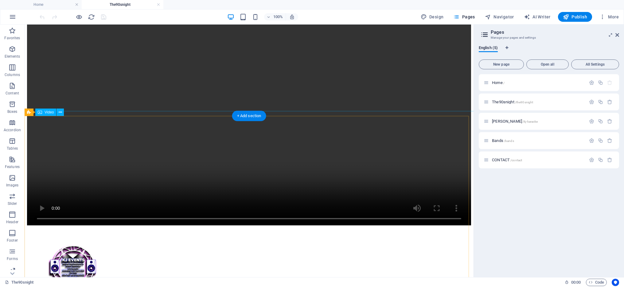
scroll to position [346, 0]
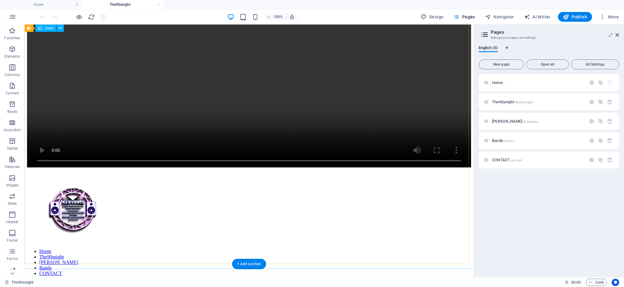
click at [245, 99] on figure at bounding box center [249, 57] width 444 height 223
click at [76, 41] on figure at bounding box center [249, 57] width 444 height 223
select select "%"
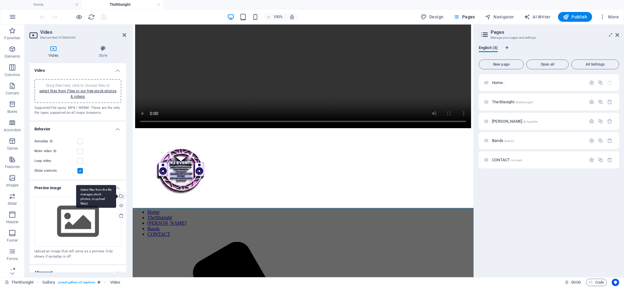
click at [121, 195] on div "Select files from the file manager, stock photos, or upload file(s)" at bounding box center [120, 196] width 9 height 9
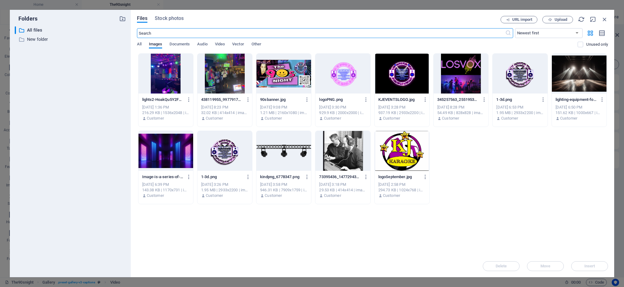
scroll to position [223, 0]
click at [267, 82] on div at bounding box center [283, 74] width 55 height 40
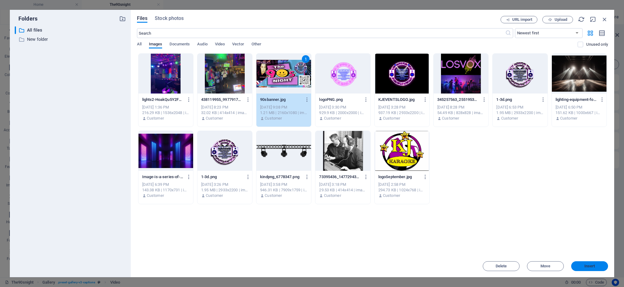
click at [591, 265] on span "Insert" at bounding box center [589, 267] width 11 height 4
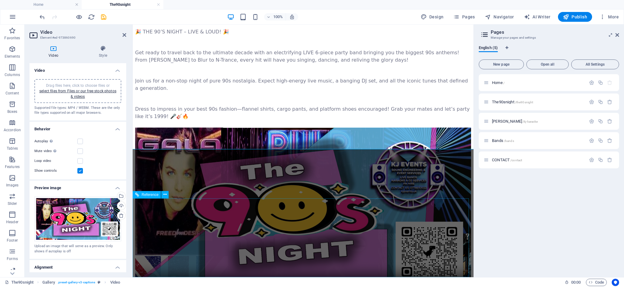
scroll to position [91, 0]
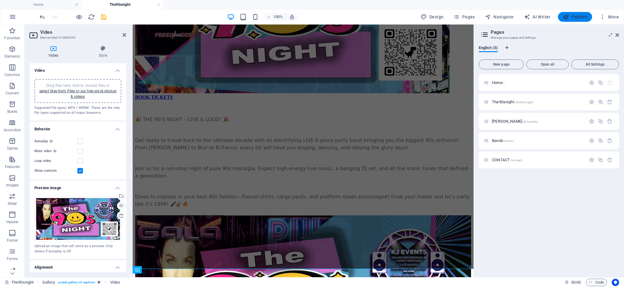
drag, startPoint x: 579, startPoint y: 18, endPoint x: 550, endPoint y: 6, distance: 30.9
click at [579, 18] on span "Publish" at bounding box center [575, 17] width 24 height 6
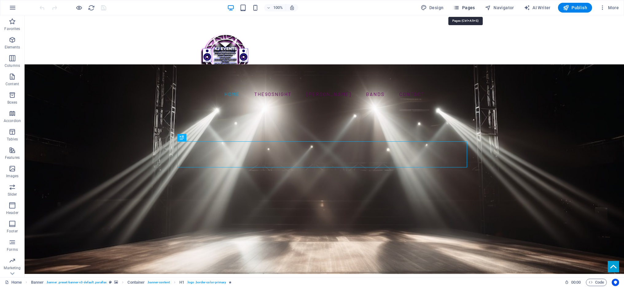
click at [469, 8] on span "Pages" at bounding box center [463, 8] width 21 height 6
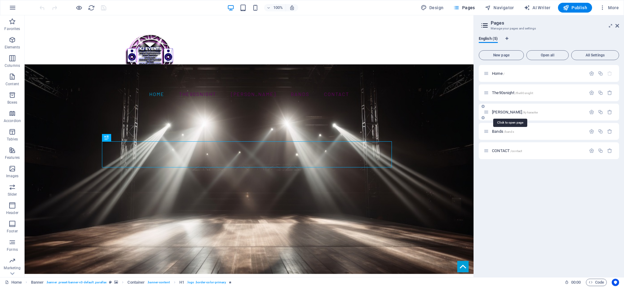
click at [505, 112] on span "[PERSON_NAME] /kj-karaoke" at bounding box center [515, 112] width 46 height 5
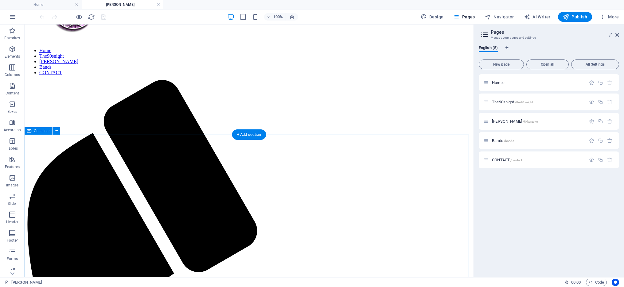
scroll to position [49, 0]
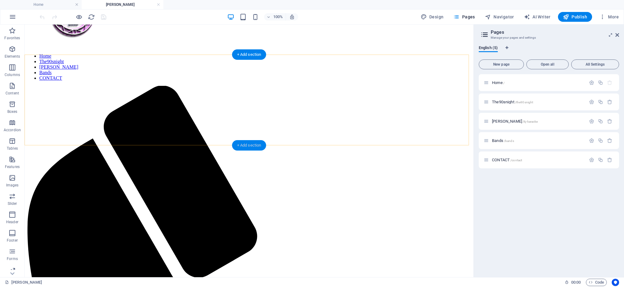
drag, startPoint x: 251, startPoint y: 145, endPoint x: 122, endPoint y: 120, distance: 131.5
click at [251, 145] on div "+ Add section" at bounding box center [249, 145] width 34 height 10
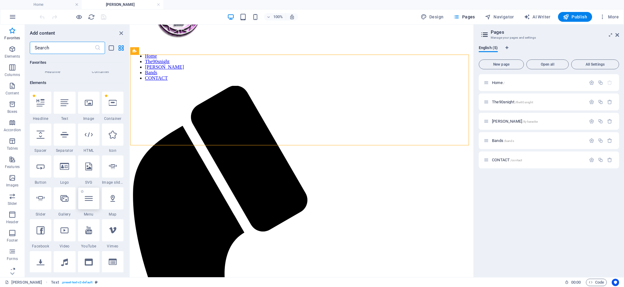
scroll to position [45, 0]
click at [92, 137] on icon at bounding box center [89, 135] width 8 height 8
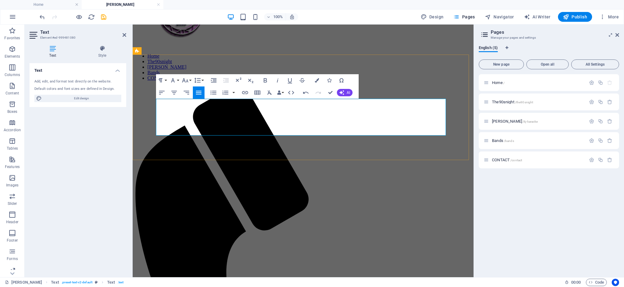
drag, startPoint x: 157, startPoint y: 131, endPoint x: 172, endPoint y: 130, distance: 14.8
drag, startPoint x: 172, startPoint y: 130, endPoint x: 187, endPoint y: 130, distance: 15.4
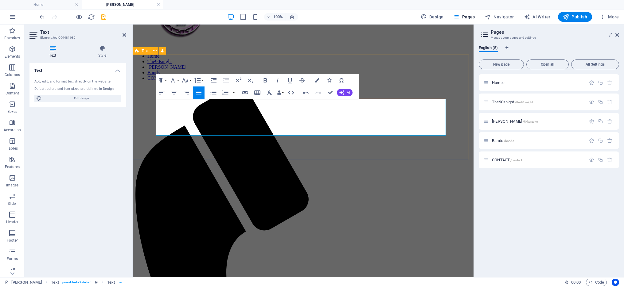
drag, startPoint x: 195, startPoint y: 130, endPoint x: 154, endPoint y: 133, distance: 41.5
click at [176, 92] on icon "button" at bounding box center [173, 92] width 7 height 7
drag, startPoint x: 281, startPoint y: 131, endPoint x: 330, endPoint y: 130, distance: 48.5
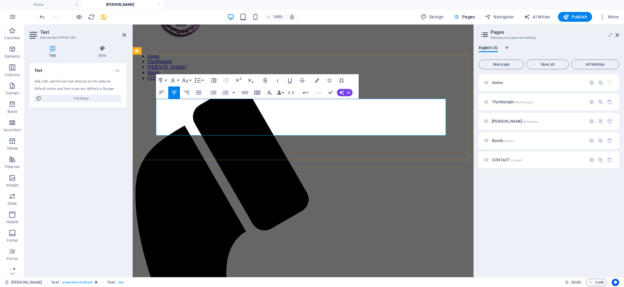
click at [269, 93] on icon "button" at bounding box center [269, 92] width 7 height 7
click at [270, 93] on icon "button" at bounding box center [269, 92] width 7 height 7
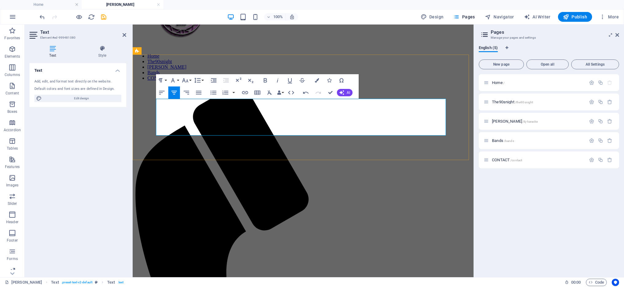
drag, startPoint x: 278, startPoint y: 131, endPoint x: 334, endPoint y: 132, distance: 55.3
click at [270, 91] on icon "button" at bounding box center [269, 92] width 7 height 7
click at [264, 77] on icon "button" at bounding box center [265, 80] width 7 height 7
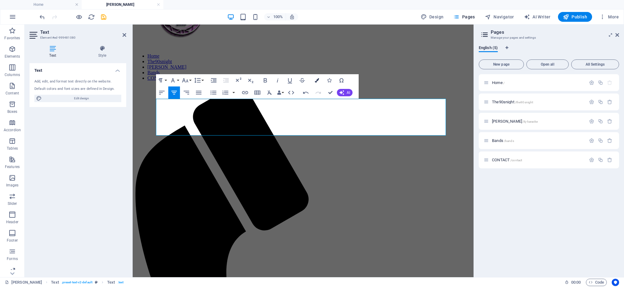
click at [316, 80] on icon "button" at bounding box center [317, 80] width 4 height 4
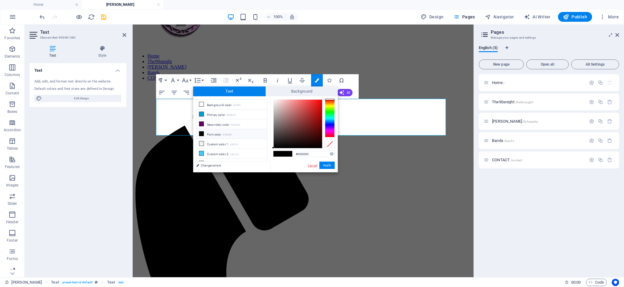
click at [313, 166] on link "Cancel" at bounding box center [312, 165] width 11 height 5
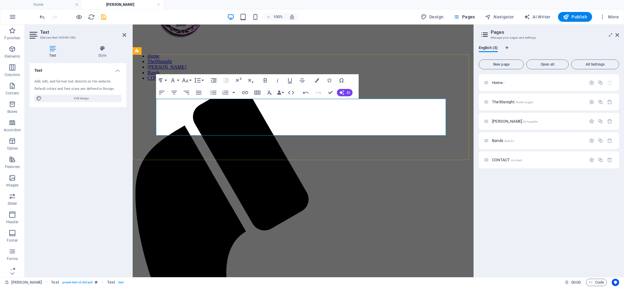
drag, startPoint x: 327, startPoint y: 131, endPoint x: 271, endPoint y: 132, distance: 55.6
click at [176, 80] on icon "button" at bounding box center [172, 80] width 7 height 7
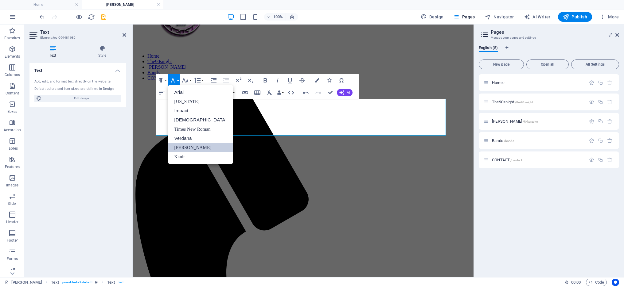
scroll to position [0, 0]
click at [178, 90] on link "Arial" at bounding box center [200, 92] width 64 height 9
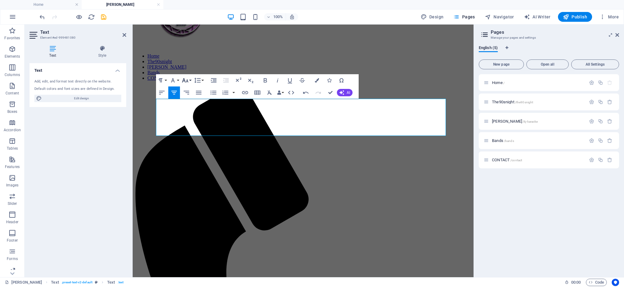
click at [188, 80] on icon "button" at bounding box center [184, 80] width 7 height 7
click at [191, 156] on link "24" at bounding box center [192, 156] width 22 height 9
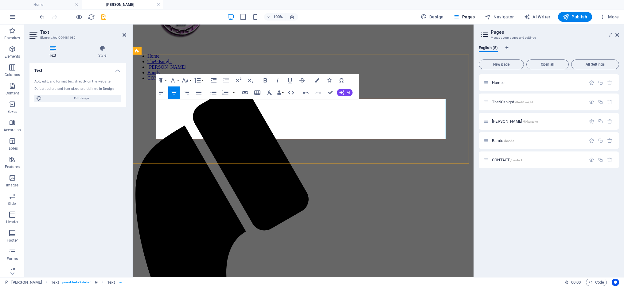
drag, startPoint x: 312, startPoint y: 135, endPoint x: 363, endPoint y: 134, distance: 51.0
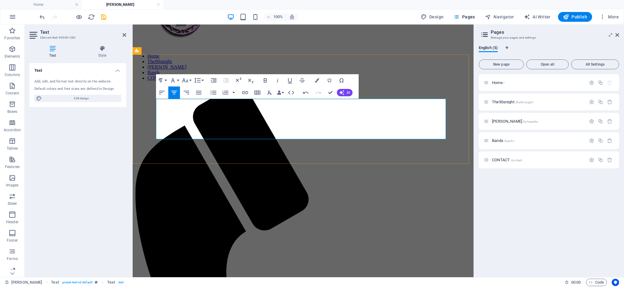
drag, startPoint x: 312, startPoint y: 132, endPoint x: 365, endPoint y: 135, distance: 52.9
click at [246, 94] on icon "button" at bounding box center [245, 92] width 6 height 3
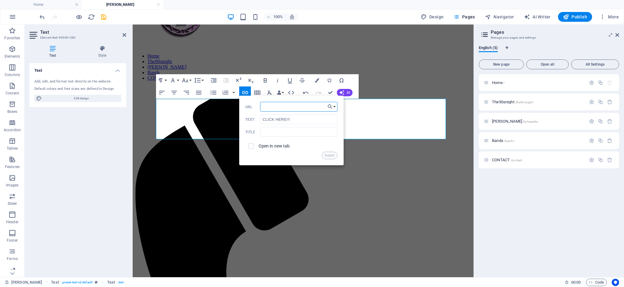
click at [270, 107] on input "URL" at bounding box center [298, 107] width 77 height 10
paste input "https://www.facebook.com/profile.php?id=100063536503638&sk=reviews"
type input "https://www.facebook.com/profile.php?id=100063536503638&sk=reviews"
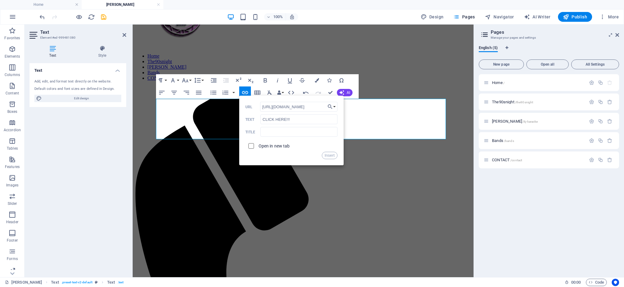
click at [251, 146] on input "checkbox" at bounding box center [250, 145] width 6 height 6
checkbox input "true"
click at [277, 130] on input "text" at bounding box center [298, 132] width 77 height 10
type input "KJ KARAOKE REVIEWS"
click at [326, 155] on button "Insert" at bounding box center [330, 155] width 16 height 7
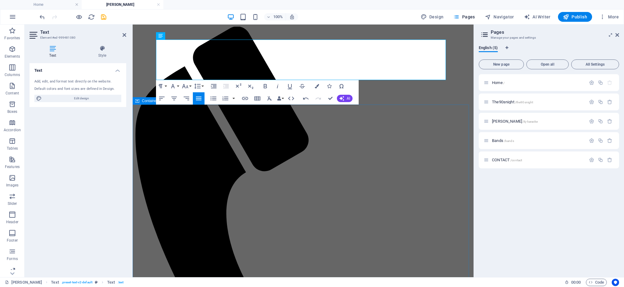
scroll to position [7, 0]
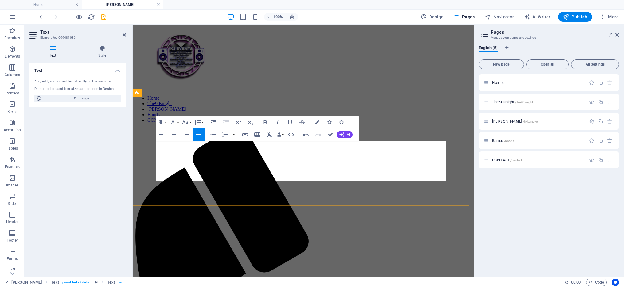
drag, startPoint x: 311, startPoint y: 173, endPoint x: 376, endPoint y: 173, distance: 64.8
click at [179, 122] on button "Font Family" at bounding box center [174, 122] width 12 height 12
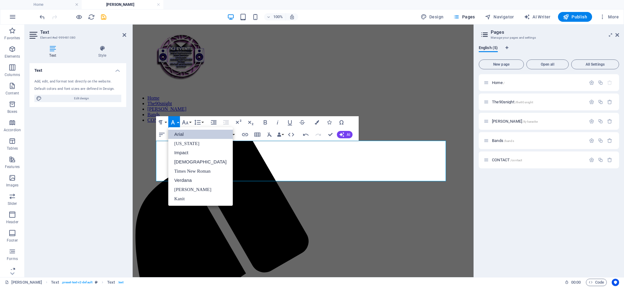
scroll to position [0, 0]
click at [189, 123] on button "Font Size" at bounding box center [187, 122] width 12 height 12
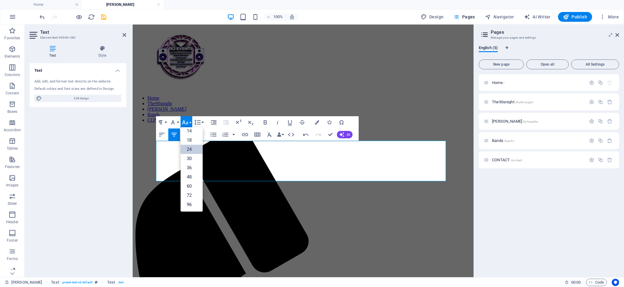
scroll to position [49, 0]
click at [164, 122] on button "Paragraph Format" at bounding box center [162, 122] width 12 height 12
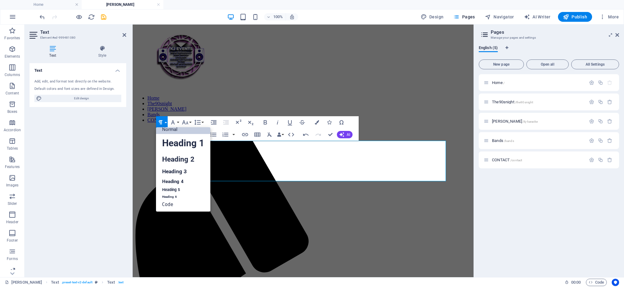
scroll to position [5, 0]
drag, startPoint x: 311, startPoint y: 177, endPoint x: 366, endPoint y: 177, distance: 54.7
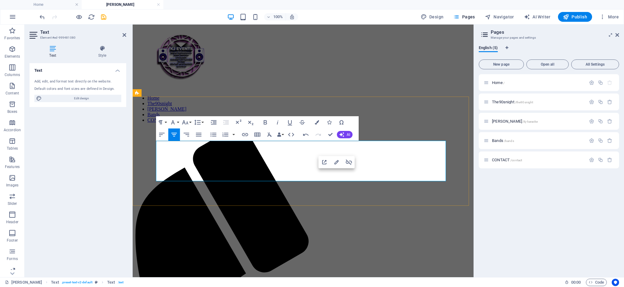
drag, startPoint x: 240, startPoint y: 175, endPoint x: 376, endPoint y: 175, distance: 136.0
click at [105, 49] on icon at bounding box center [102, 48] width 48 height 6
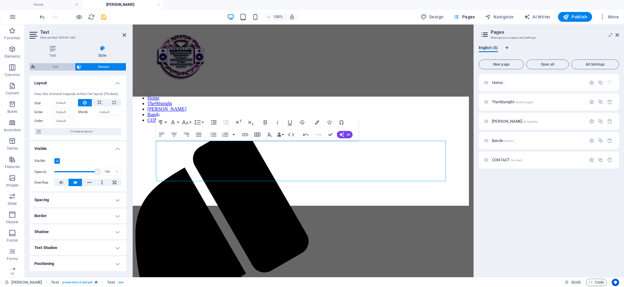
click at [56, 65] on span "Text" at bounding box center [55, 66] width 36 height 7
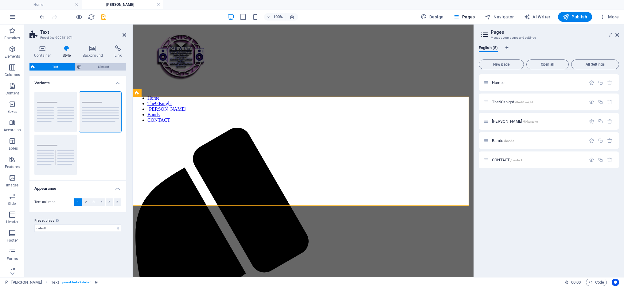
click at [95, 65] on span "Element" at bounding box center [103, 66] width 41 height 7
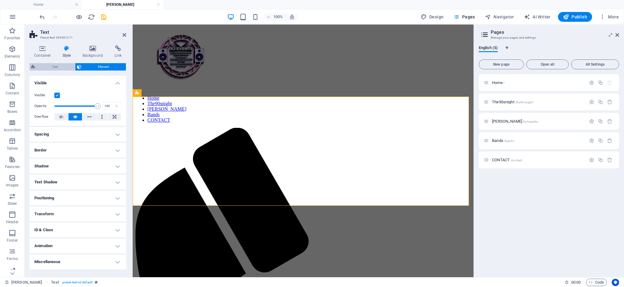
click at [57, 66] on span "Text" at bounding box center [55, 66] width 36 height 7
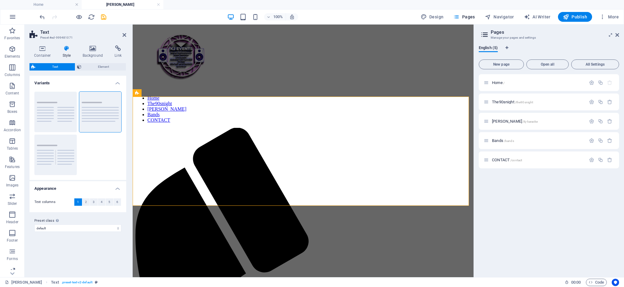
click at [33, 66] on icon at bounding box center [33, 66] width 4 height 7
click at [91, 49] on icon at bounding box center [93, 48] width 30 height 6
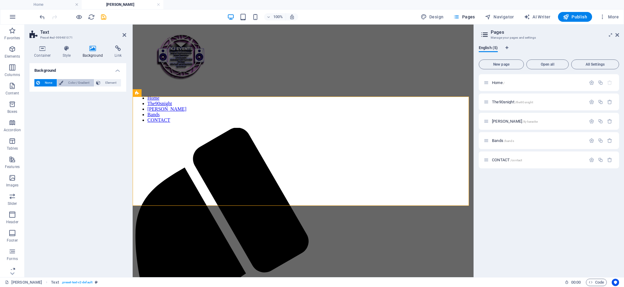
click at [70, 82] on span "Color / Gradient" at bounding box center [78, 82] width 27 height 7
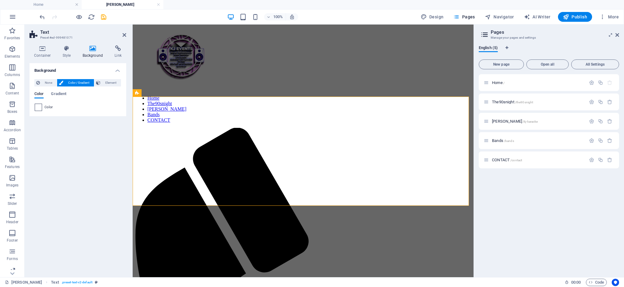
click at [38, 107] on span at bounding box center [38, 107] width 7 height 7
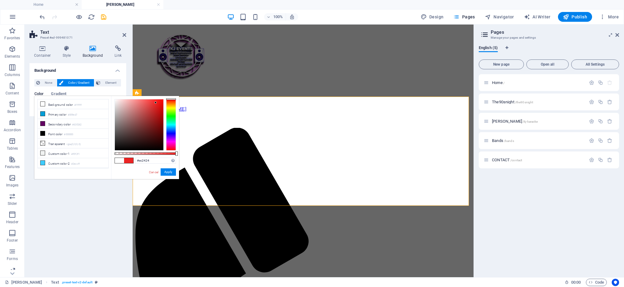
click at [156, 103] on div at bounding box center [139, 124] width 49 height 51
click at [117, 161] on span at bounding box center [119, 160] width 9 height 5
click at [54, 134] on li "Font color #000000" at bounding box center [73, 134] width 71 height 10
click at [45, 103] on li "Background color #ffffff" at bounding box center [73, 104] width 71 height 10
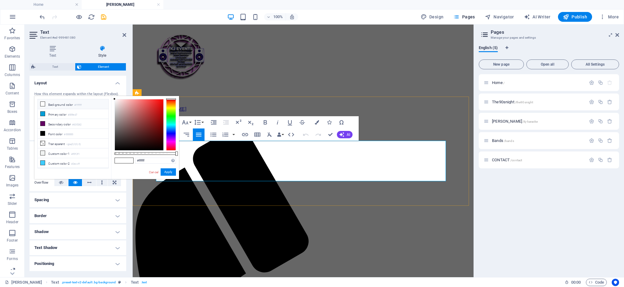
drag, startPoint x: 312, startPoint y: 176, endPoint x: 382, endPoint y: 177, distance: 70.0
click at [160, 102] on div at bounding box center [139, 124] width 49 height 51
type input "#f72d2d"
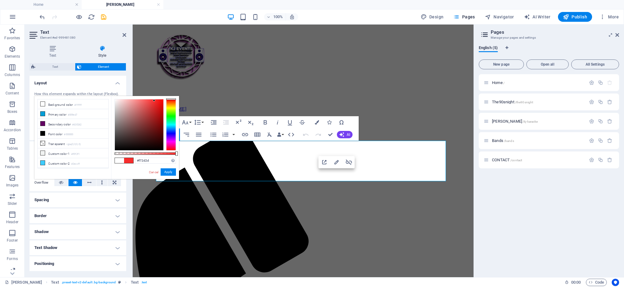
click at [154, 101] on div at bounding box center [139, 124] width 49 height 51
click at [169, 172] on button "Apply" at bounding box center [168, 172] width 15 height 7
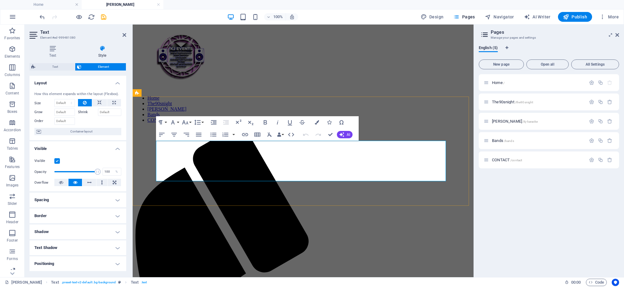
click at [334, 162] on icon "button" at bounding box center [336, 162] width 7 height 7
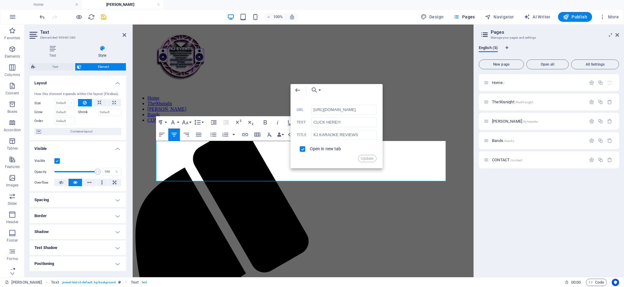
scroll to position [0, 69]
click at [320, 89] on button "Choose Link" at bounding box center [314, 90] width 14 height 12
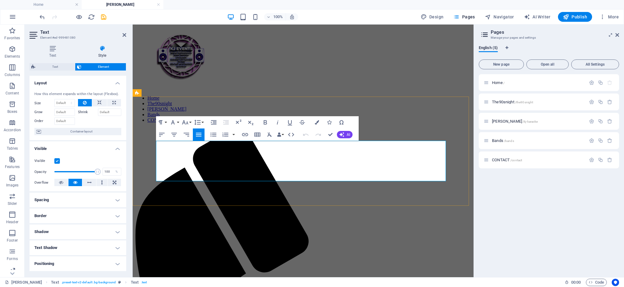
drag, startPoint x: 278, startPoint y: 176, endPoint x: 341, endPoint y: 176, distance: 62.9
drag, startPoint x: 238, startPoint y: 174, endPoint x: 374, endPoint y: 174, distance: 135.4
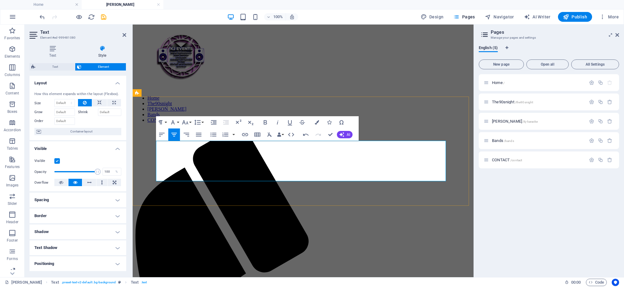
click at [204, 168] on icon "button" at bounding box center [204, 168] width 4 height 4
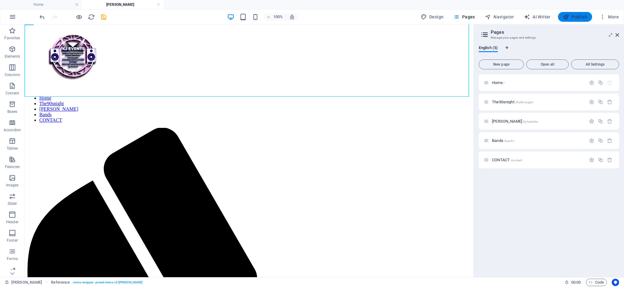
click at [574, 18] on span "Publish" at bounding box center [575, 17] width 24 height 6
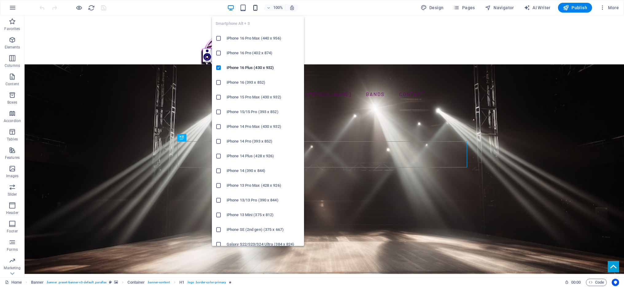
click at [258, 8] on icon "button" at bounding box center [255, 7] width 7 height 7
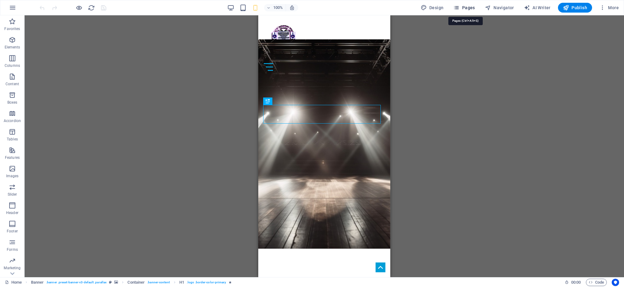
click at [473, 6] on span "Pages" at bounding box center [463, 8] width 21 height 6
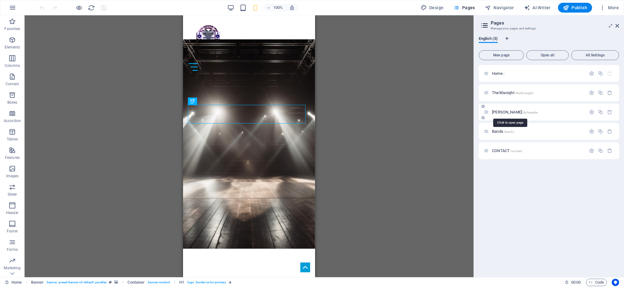
click at [512, 112] on span "[PERSON_NAME] /kj-karaoke" at bounding box center [515, 112] width 46 height 5
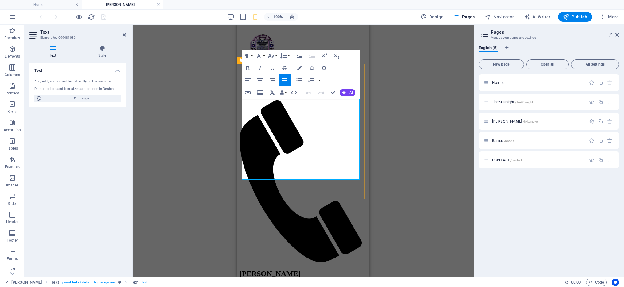
drag, startPoint x: 323, startPoint y: 164, endPoint x: 350, endPoint y: 171, distance: 27.7
click at [406, 65] on div "Drag here to replace the existing content. Press “Ctrl” if you want to create a…" at bounding box center [303, 151] width 341 height 253
click at [432, 90] on div "Drag here to replace the existing content. Press “Ctrl” if you want to create a…" at bounding box center [303, 151] width 341 height 253
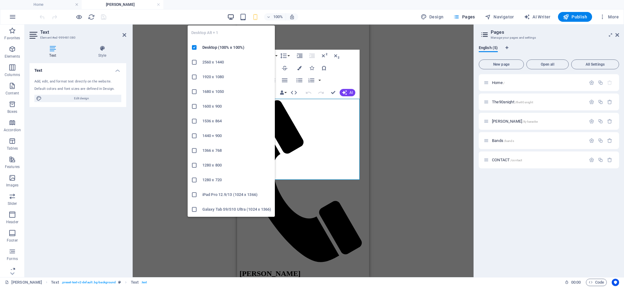
click at [233, 15] on icon "button" at bounding box center [230, 17] width 7 height 7
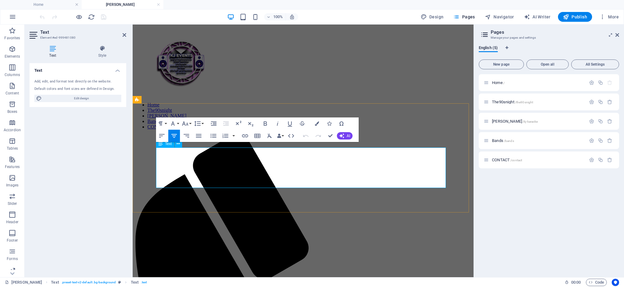
click at [350, 137] on button "AI" at bounding box center [345, 135] width 16 height 7
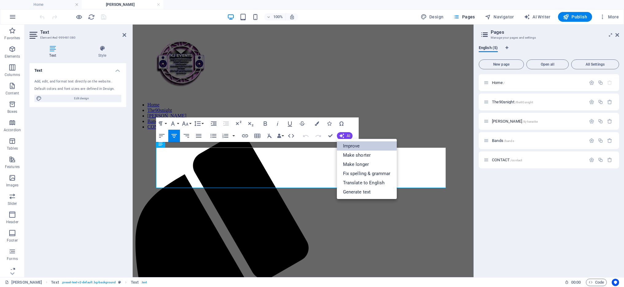
click at [347, 147] on link "Improve" at bounding box center [367, 146] width 60 height 9
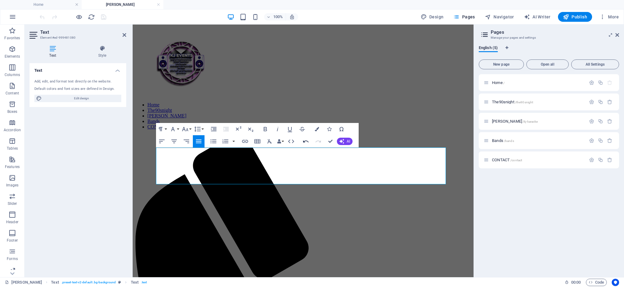
click at [304, 142] on icon "button" at bounding box center [306, 142] width 6 height 2
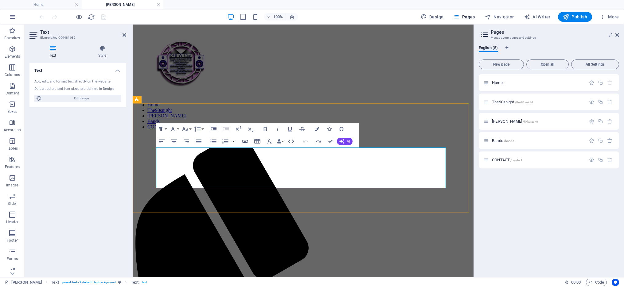
drag, startPoint x: 239, startPoint y: 183, endPoint x: 376, endPoint y: 183, distance: 137.6
click at [162, 143] on icon "button" at bounding box center [161, 141] width 7 height 7
drag, startPoint x: 157, startPoint y: 181, endPoint x: 295, endPoint y: 180, distance: 138.8
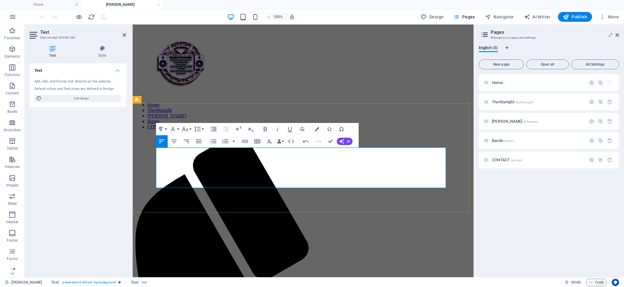
click at [84, 99] on span "Edit design" at bounding box center [82, 98] width 76 height 7
select select "ease-in-out"
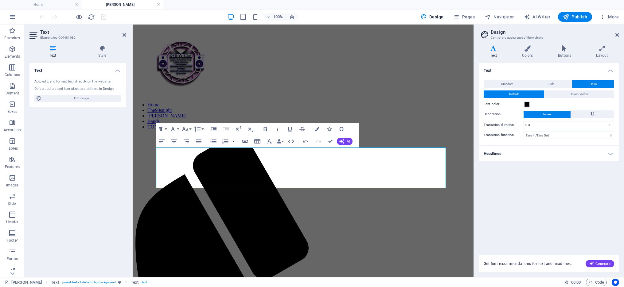
click at [494, 53] on h4 "Text" at bounding box center [495, 51] width 32 height 13
click at [526, 104] on span at bounding box center [526, 104] width 5 height 5
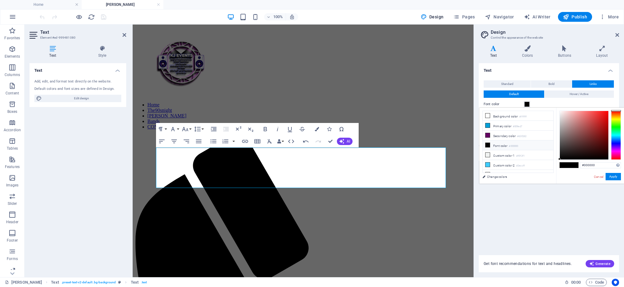
type input "#f00b0b"
click at [606, 114] on div at bounding box center [584, 135] width 49 height 49
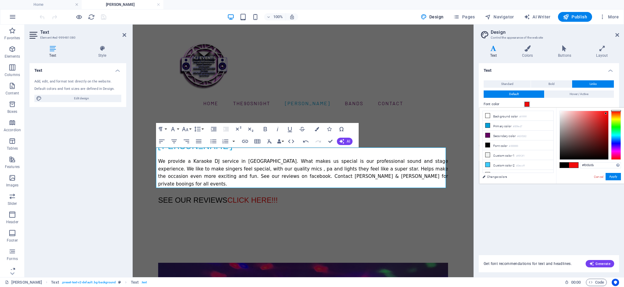
click at [572, 166] on span at bounding box center [573, 165] width 9 height 5
click at [335, 195] on p "SEE OUR REVIEWS CLICK HERE!!!" at bounding box center [303, 200] width 290 height 11
click at [576, 16] on span "Publish" at bounding box center [575, 17] width 24 height 6
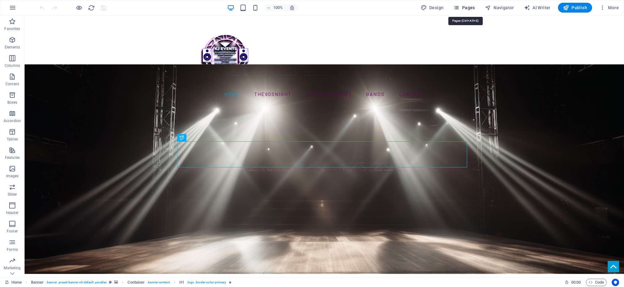
click at [471, 7] on span "Pages" at bounding box center [463, 8] width 21 height 6
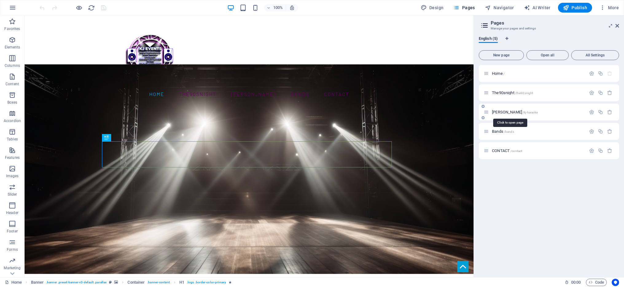
click at [508, 112] on span "[PERSON_NAME] /kj-karaoke" at bounding box center [515, 112] width 46 height 5
